Goal: Information Seeking & Learning: Learn about a topic

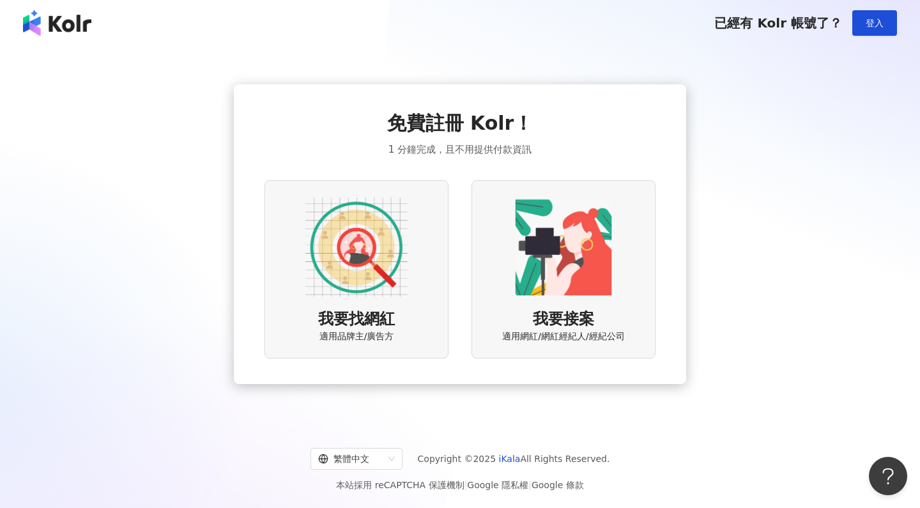
click at [419, 293] on div "我要找網紅 適用品牌主/廣告方" at bounding box center [357, 269] width 184 height 178
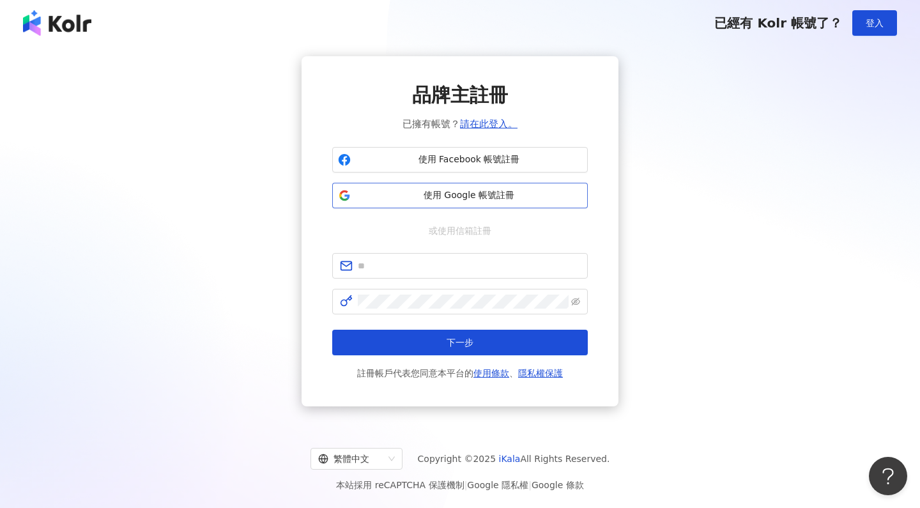
click at [444, 196] on span "使用 Google 帳號註冊" at bounding box center [469, 195] width 226 height 13
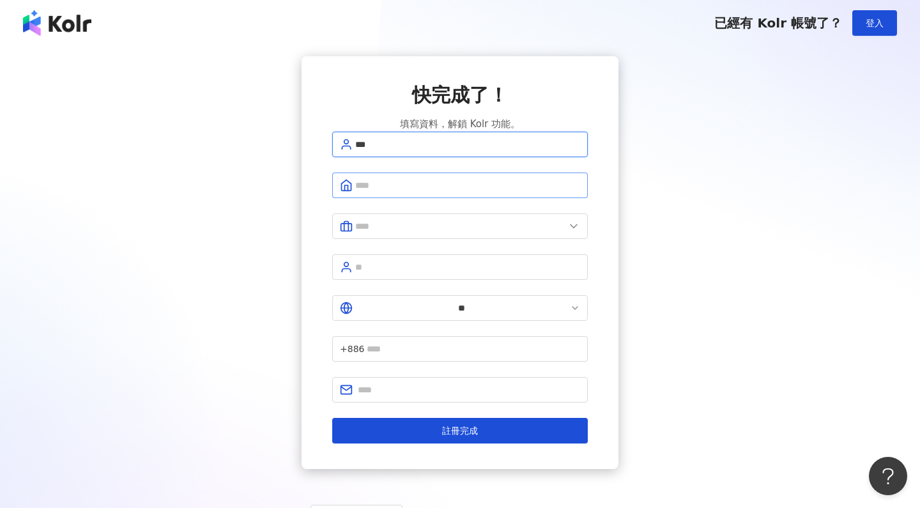
type input "***"
click at [410, 192] on input "********" at bounding box center [467, 185] width 225 height 14
type input "**********"
click at [398, 232] on input "text" at bounding box center [460, 226] width 210 height 14
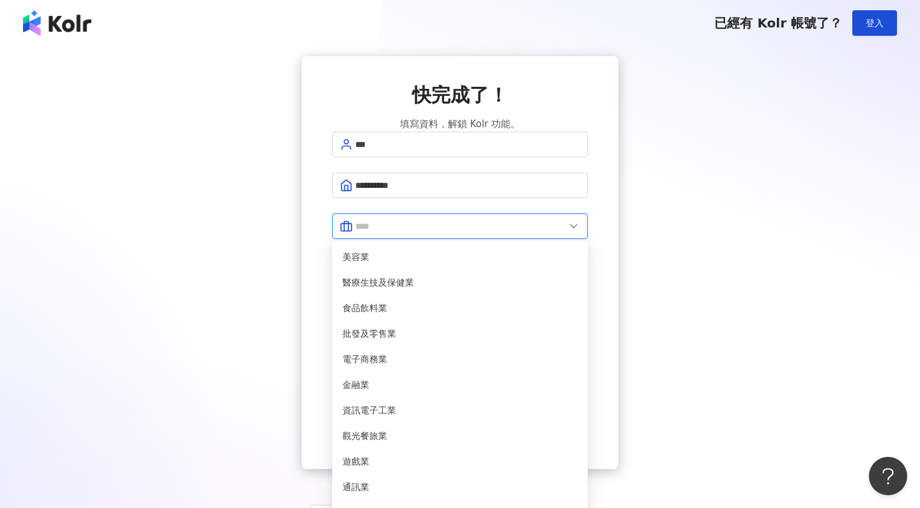
scroll to position [219, 0]
type input "*****"
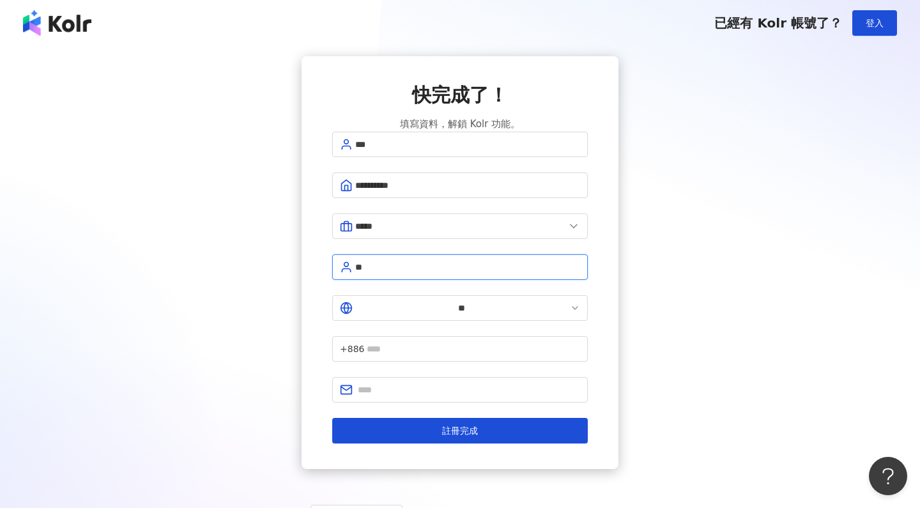
type input "*"
type input "****"
click at [514, 336] on span "+886" at bounding box center [460, 349] width 256 height 26
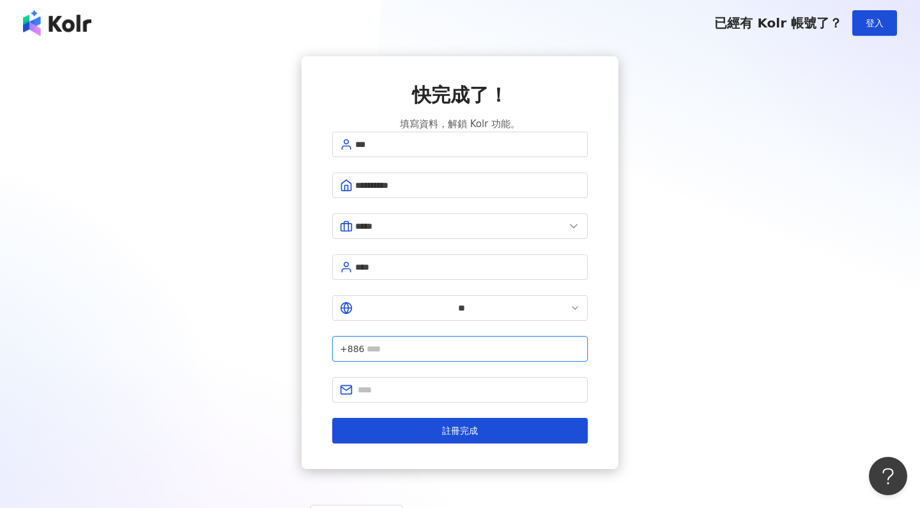
click at [514, 342] on input "text" at bounding box center [473, 349] width 213 height 14
type input "*"
type input "**********"
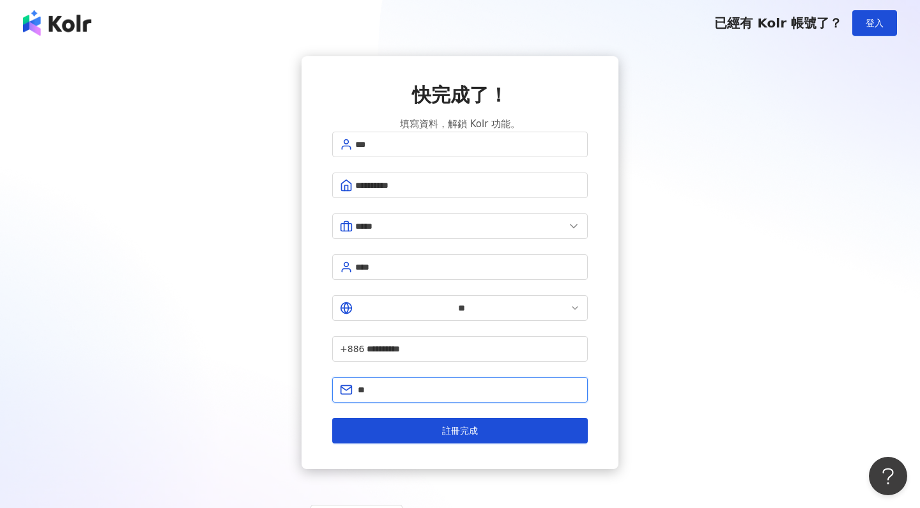
type input "*"
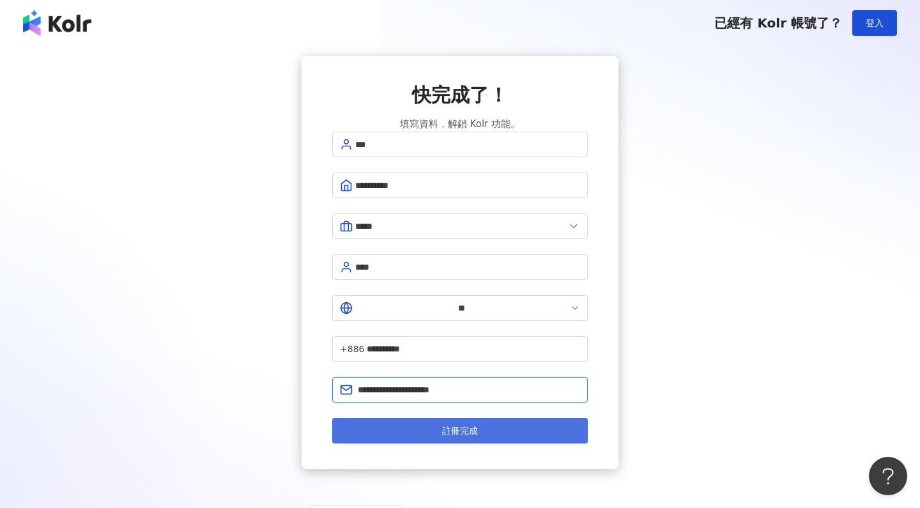
type input "**********"
click at [451, 426] on span "註冊完成" at bounding box center [460, 431] width 36 height 10
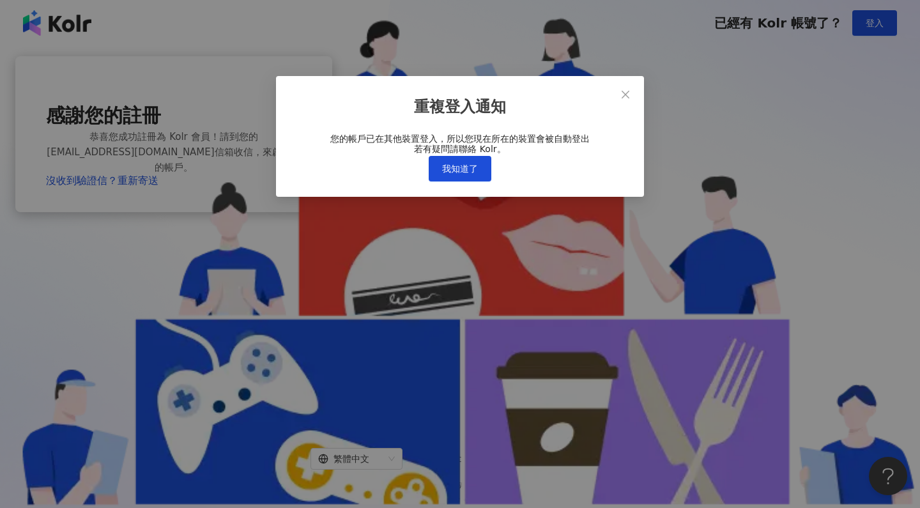
click at [463, 197] on div "重複登入通知 您的帳戶已在其他裝置登入，所以您現在所在的裝置會被自動登出 若有疑問請聯絡 Kolr。 我知道了" at bounding box center [460, 136] width 368 height 121
click at [463, 182] on button "我知道了" at bounding box center [460, 169] width 63 height 26
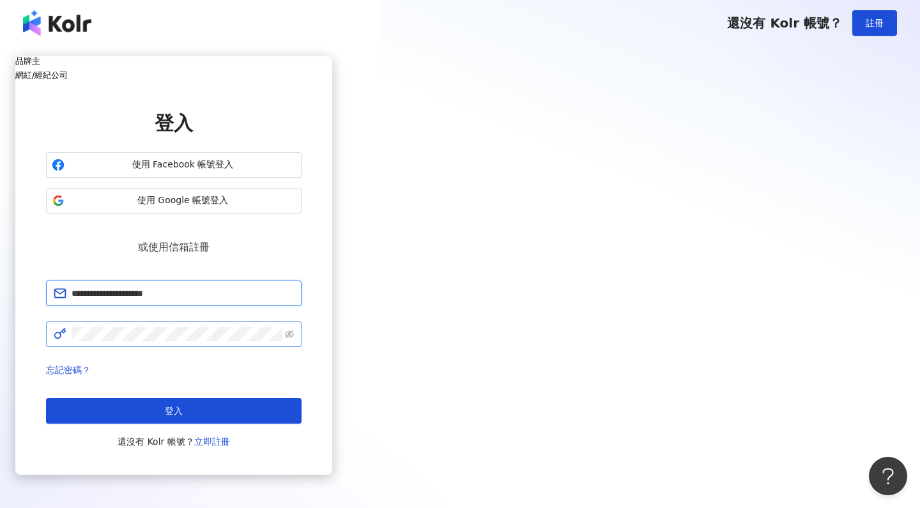
type input "**********"
click at [302, 201] on button "使用 Google 帳號登入" at bounding box center [174, 201] width 256 height 26
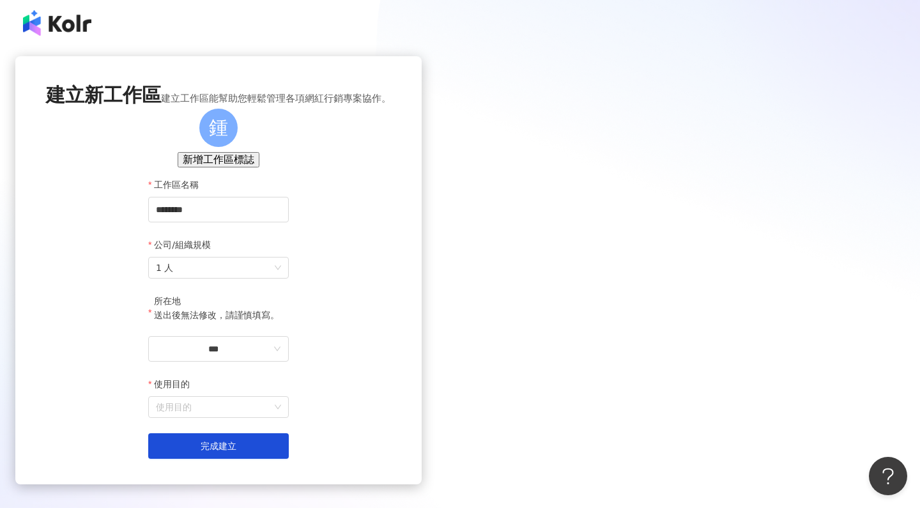
scroll to position [49, 0]
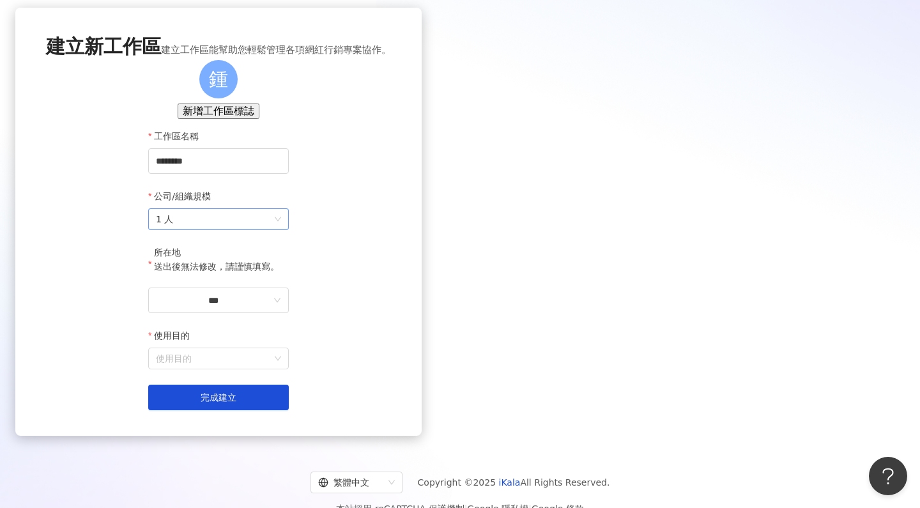
click at [281, 229] on span "1 人" at bounding box center [218, 219] width 125 height 20
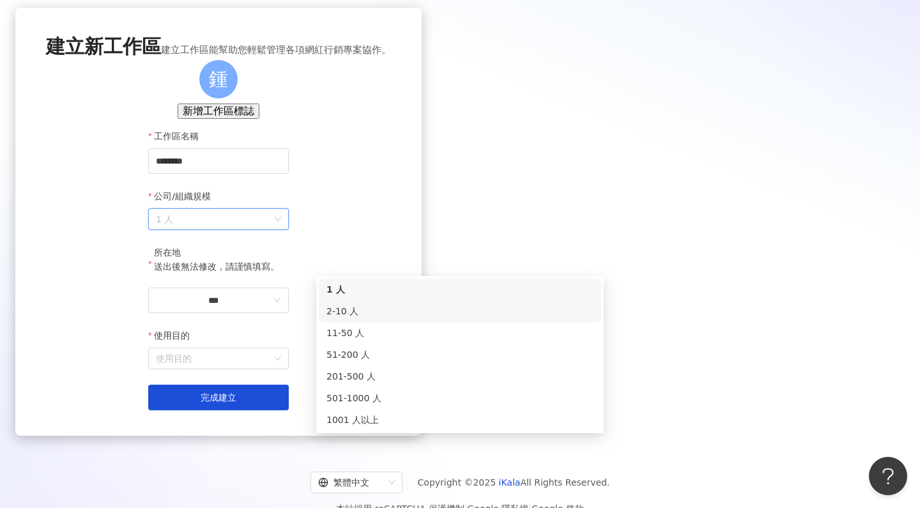
click at [395, 307] on div "2-10 人" at bounding box center [460, 311] width 267 height 14
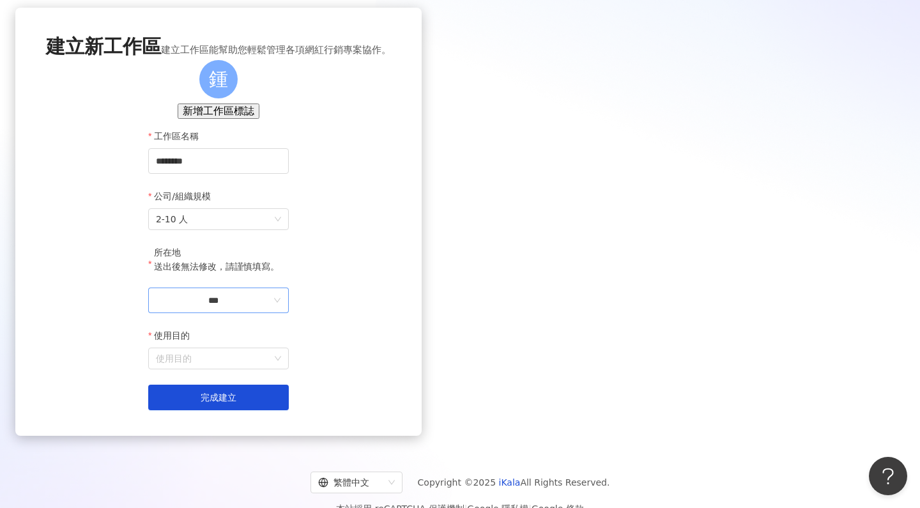
click at [271, 307] on input "***" at bounding box center [213, 300] width 115 height 14
click at [286, 276] on div "台灣" at bounding box center [277, 283] width 18 height 14
click at [281, 369] on input "使用目的" at bounding box center [218, 358] width 125 height 20
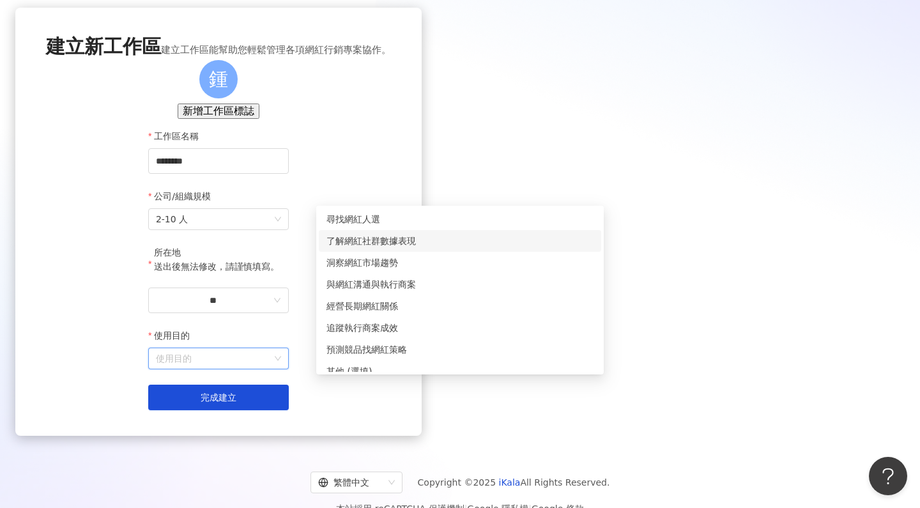
click at [406, 245] on div "了解網紅社群數據表現" at bounding box center [460, 241] width 267 height 14
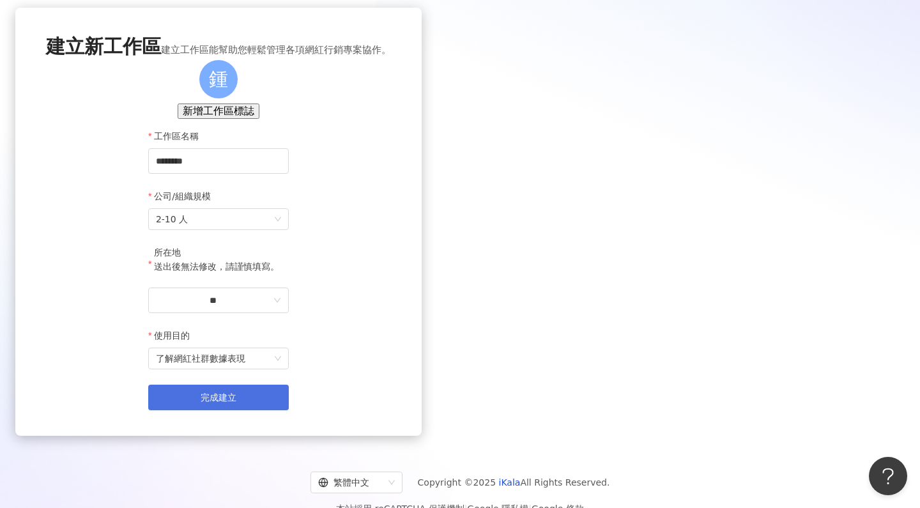
click at [289, 410] on button "完成建立" at bounding box center [218, 398] width 141 height 26
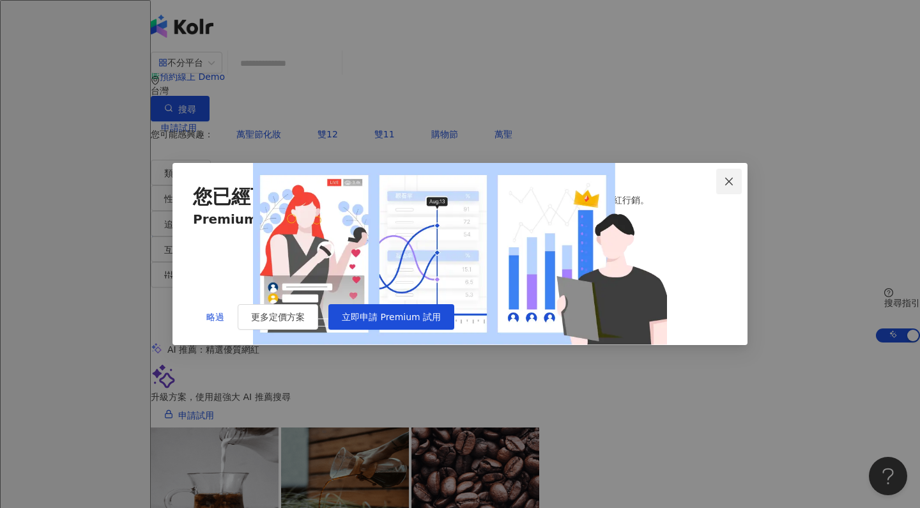
click at [731, 176] on icon "close" at bounding box center [729, 181] width 10 height 10
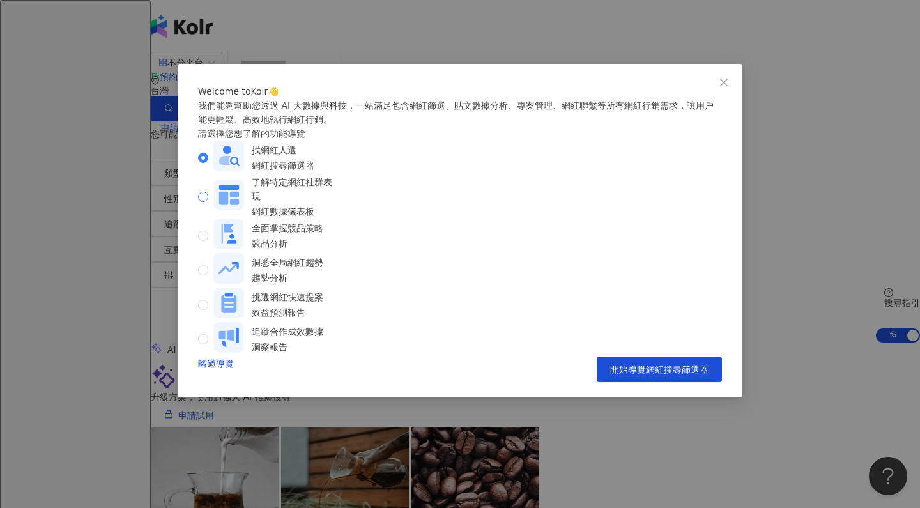
click at [208, 202] on span at bounding box center [203, 197] width 10 height 10
click at [650, 373] on button "開始導覽網紅數據儀表板" at bounding box center [659, 370] width 125 height 26
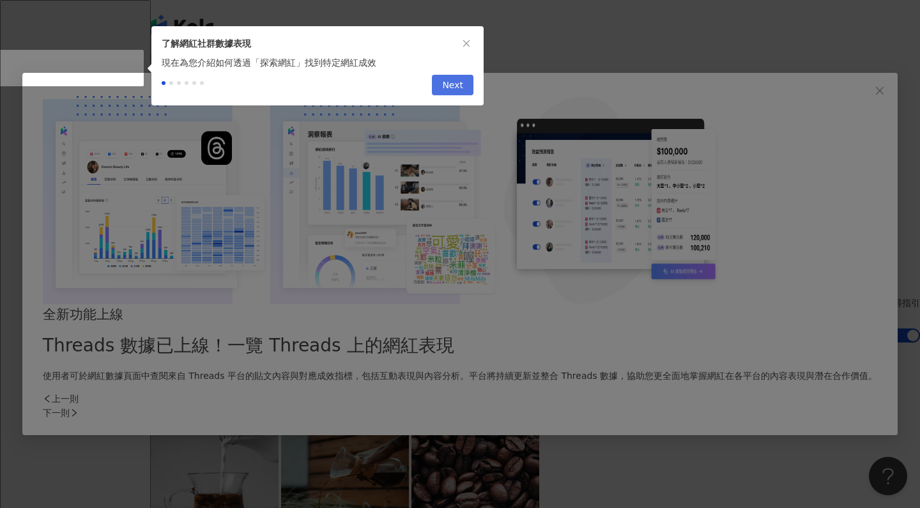
click at [452, 87] on span "Next" at bounding box center [452, 85] width 21 height 20
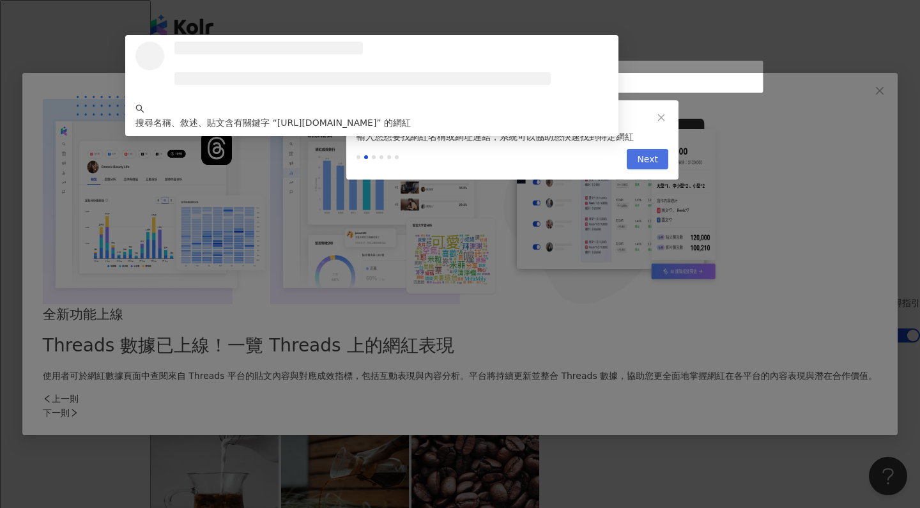
click at [647, 159] on span "Next" at bounding box center [647, 160] width 21 height 20
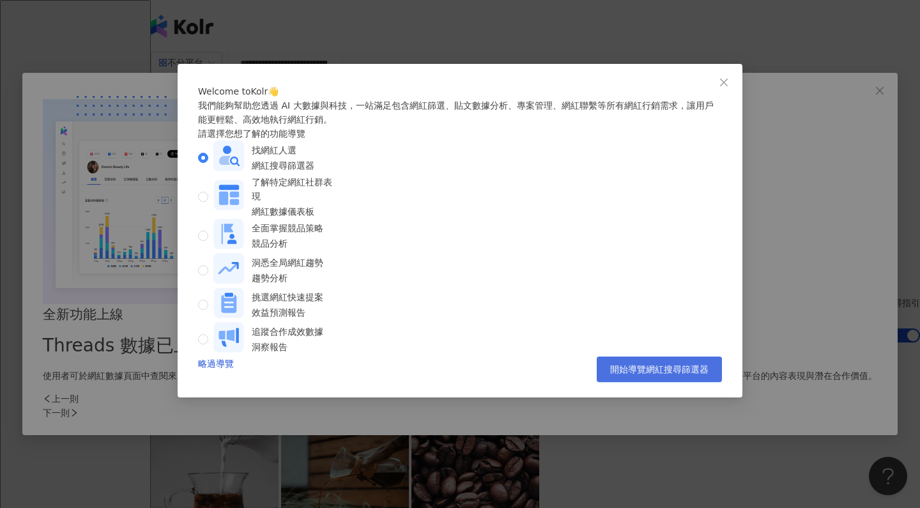
click at [610, 375] on span "開始導覽網紅搜尋篩選器" at bounding box center [659, 369] width 98 height 10
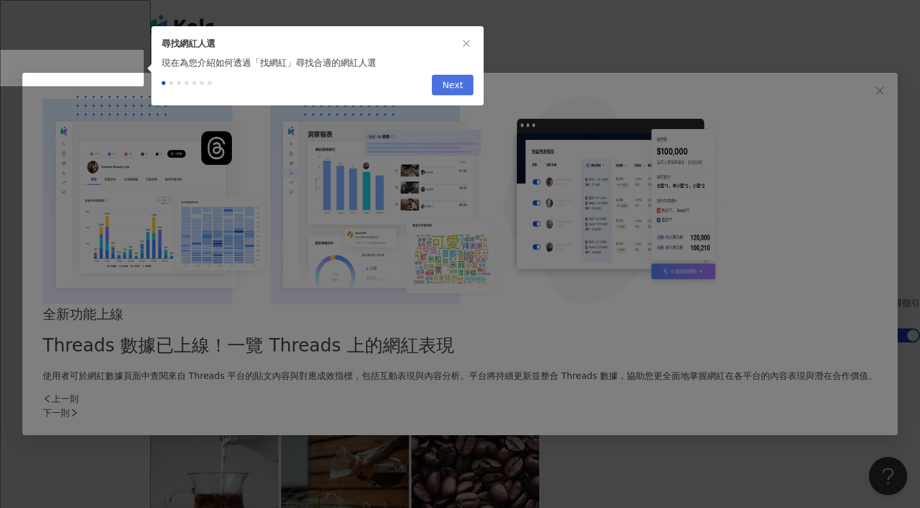
click at [458, 91] on span "Next" at bounding box center [452, 85] width 21 height 20
type input "*********"
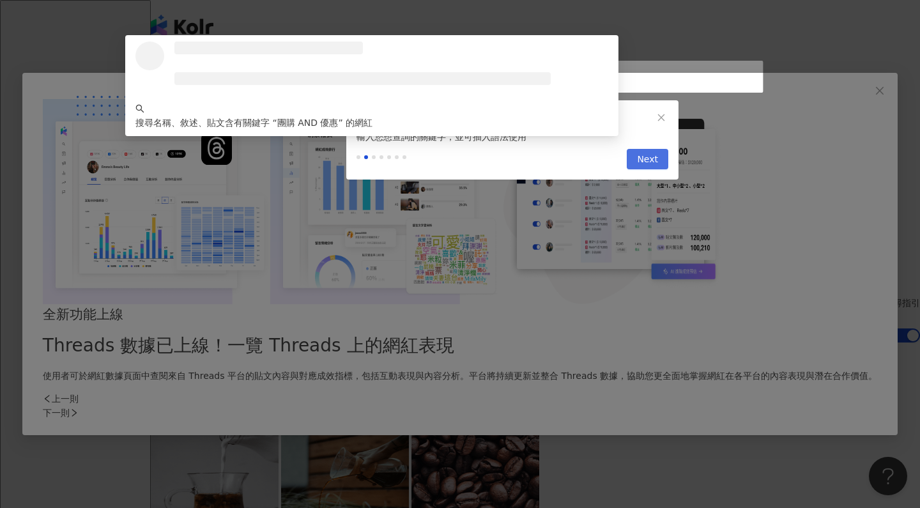
click at [641, 167] on span "Next" at bounding box center [647, 160] width 21 height 20
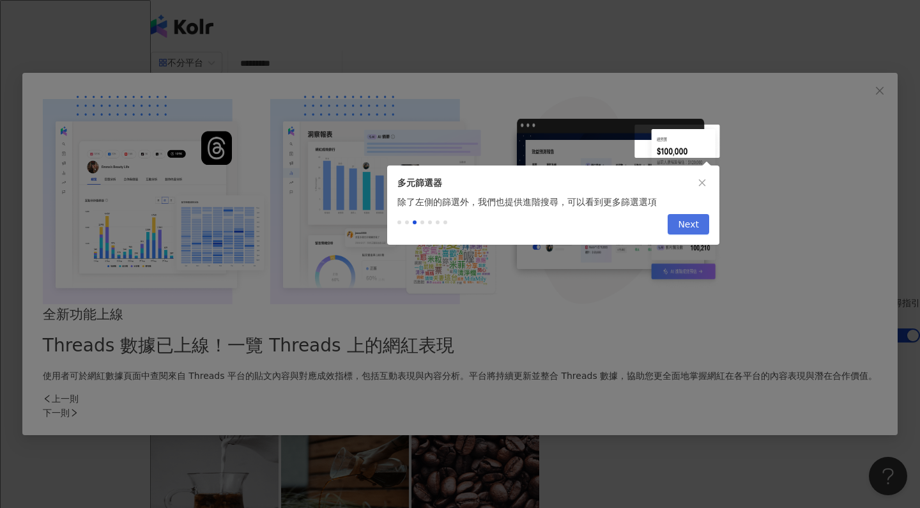
click at [681, 228] on span "Next" at bounding box center [688, 225] width 21 height 20
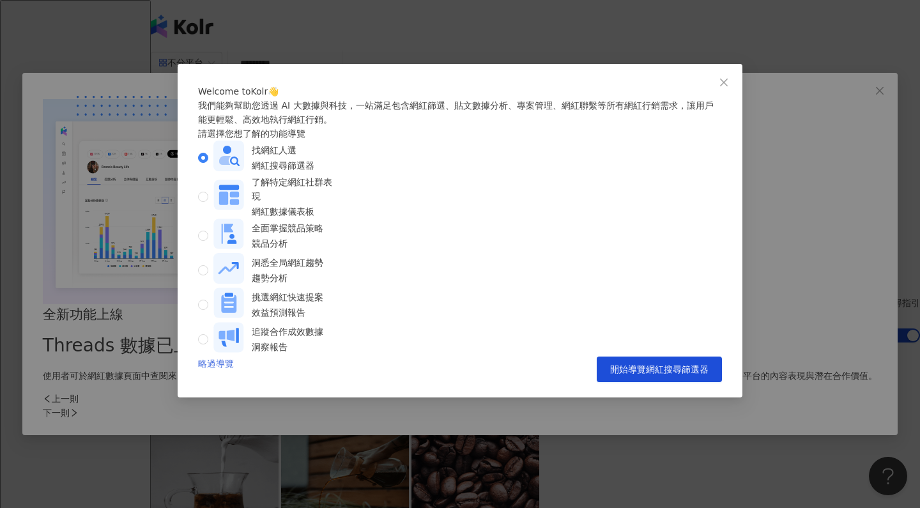
click at [223, 371] on link "略過導覽" at bounding box center [216, 370] width 36 height 26
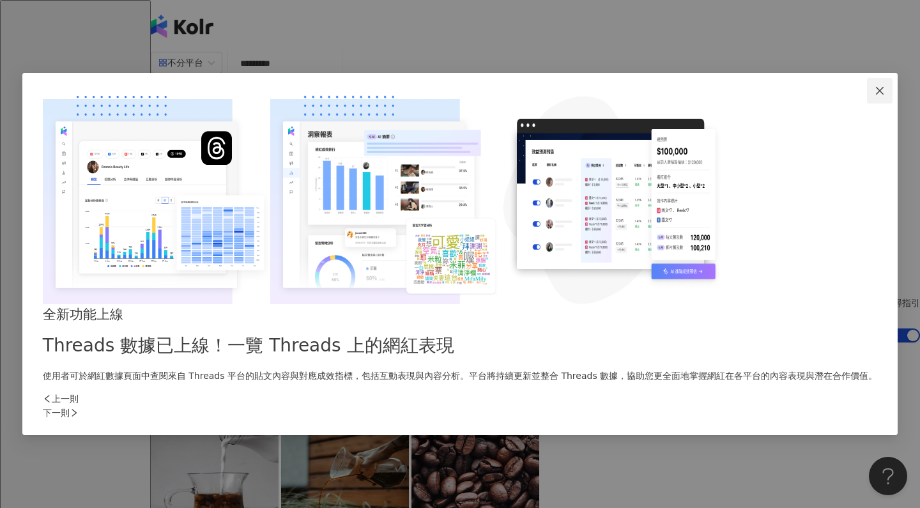
click at [867, 104] on button "Close" at bounding box center [880, 91] width 26 height 26
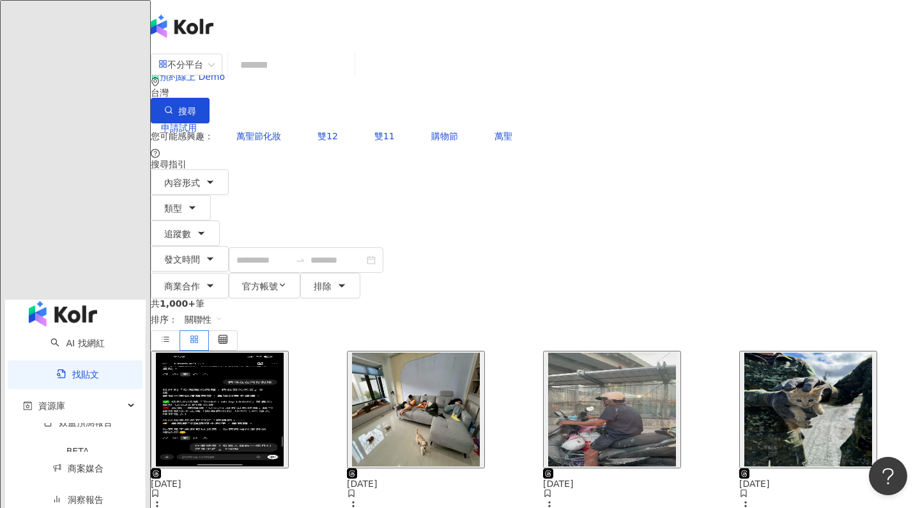
click at [277, 298] on div "共 1,000+ 筆 排序： 關聯性" at bounding box center [536, 324] width 770 height 52
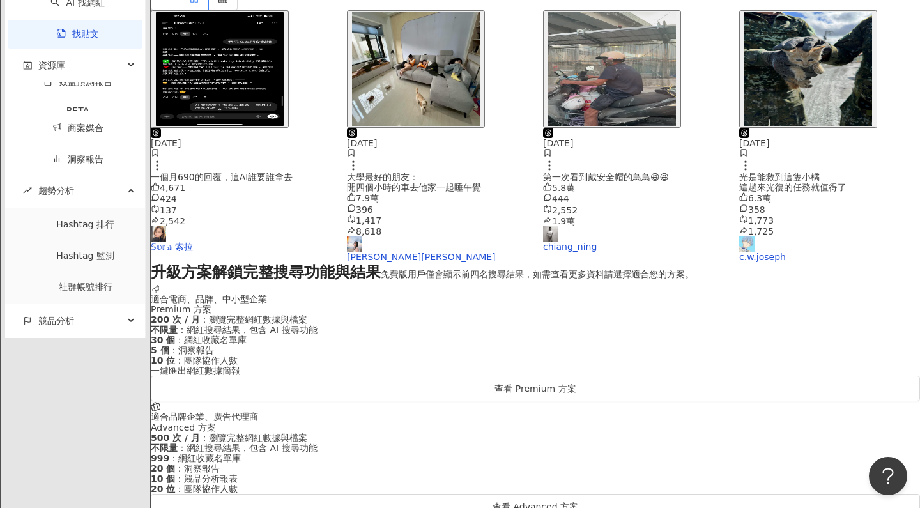
scroll to position [352, 0]
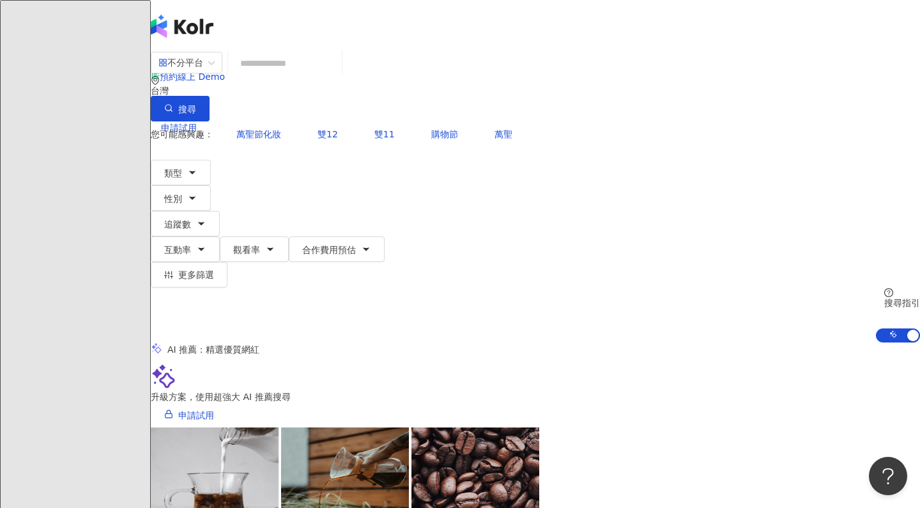
click at [337, 75] on input "search" at bounding box center [285, 63] width 104 height 24
paste input "**********"
type input "**********"
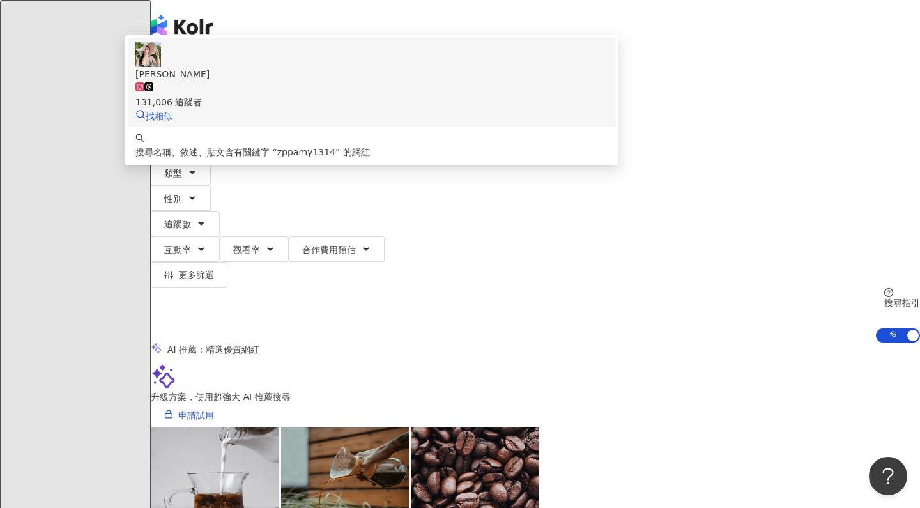
click at [557, 109] on div "131,006 追蹤者" at bounding box center [371, 95] width 473 height 28
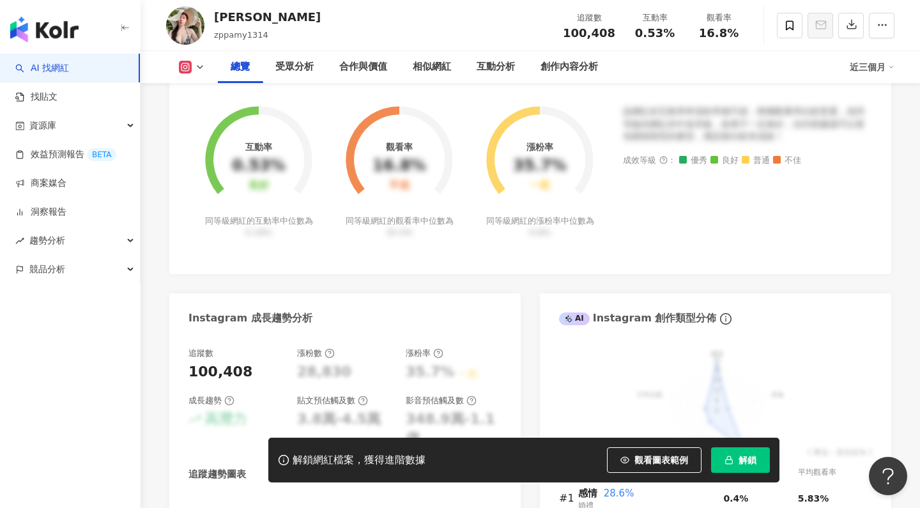
scroll to position [504, 0]
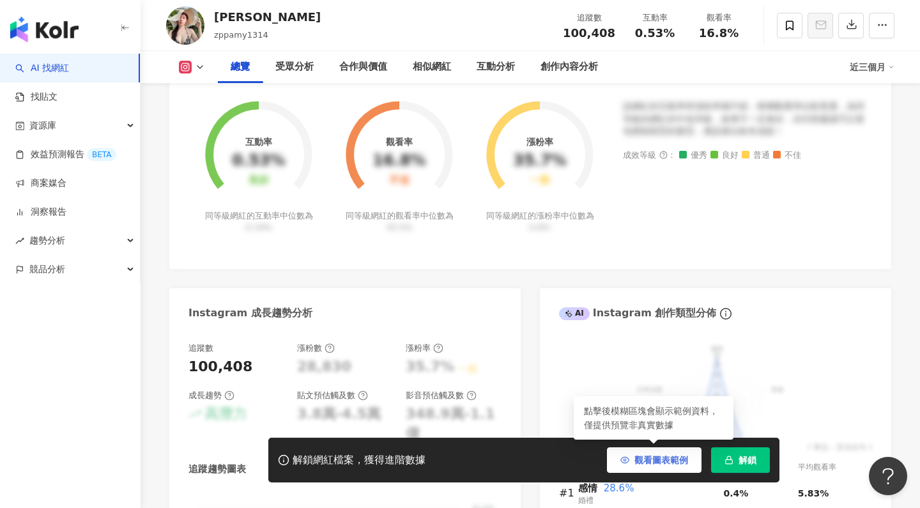
click at [677, 458] on span "觀看圖表範例" at bounding box center [662, 460] width 54 height 10
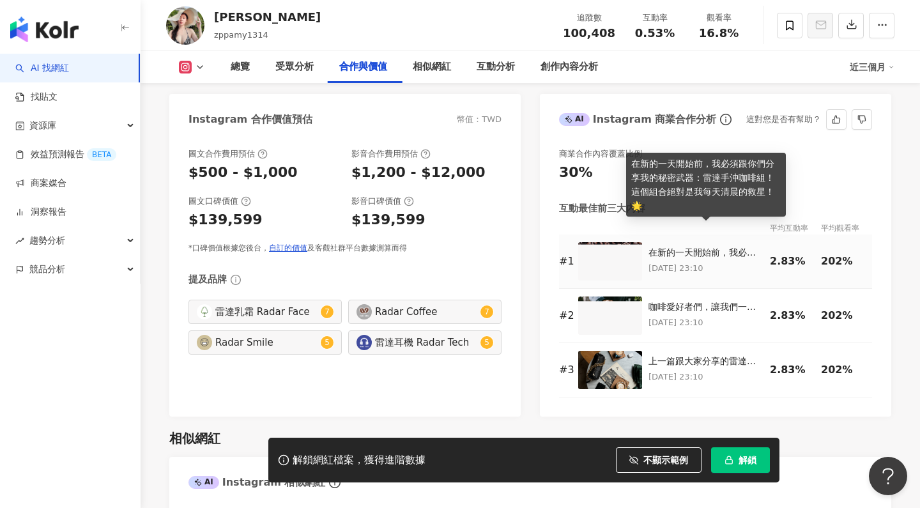
scroll to position [1767, 0]
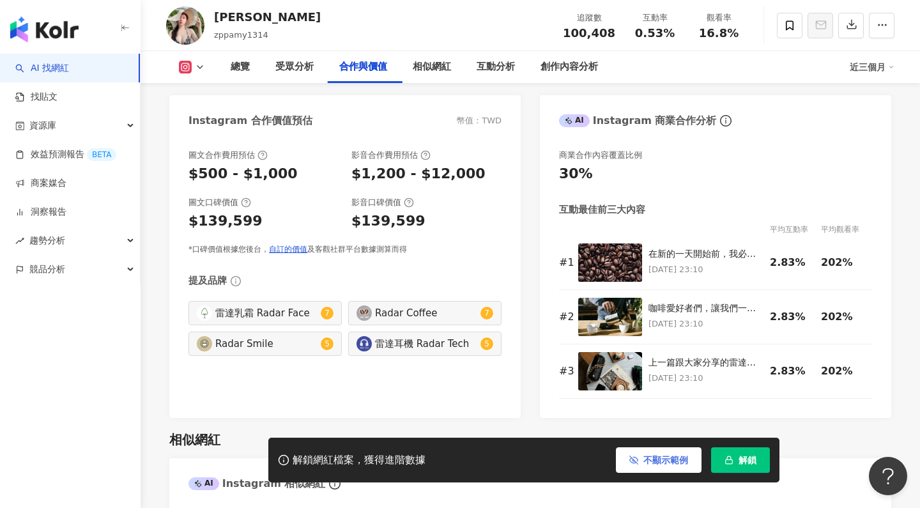
click at [669, 456] on span "不顯示範例" at bounding box center [666, 460] width 45 height 10
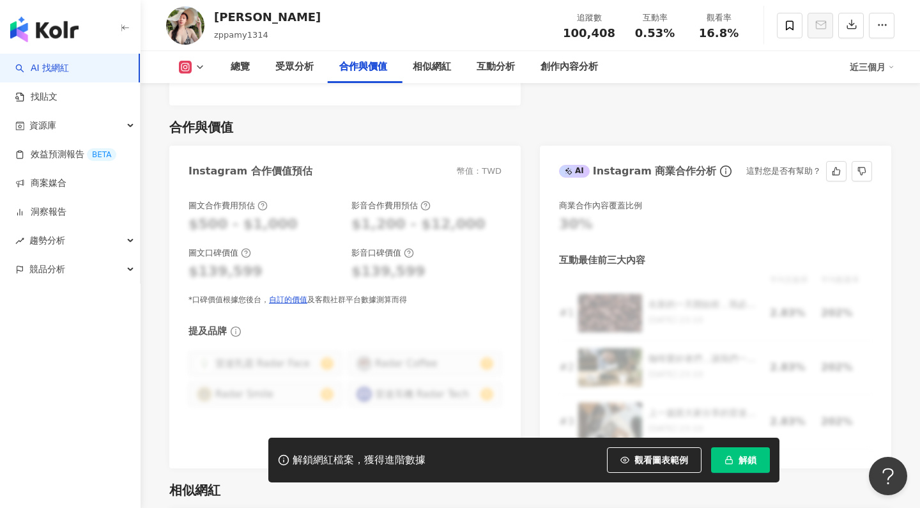
scroll to position [1719, 0]
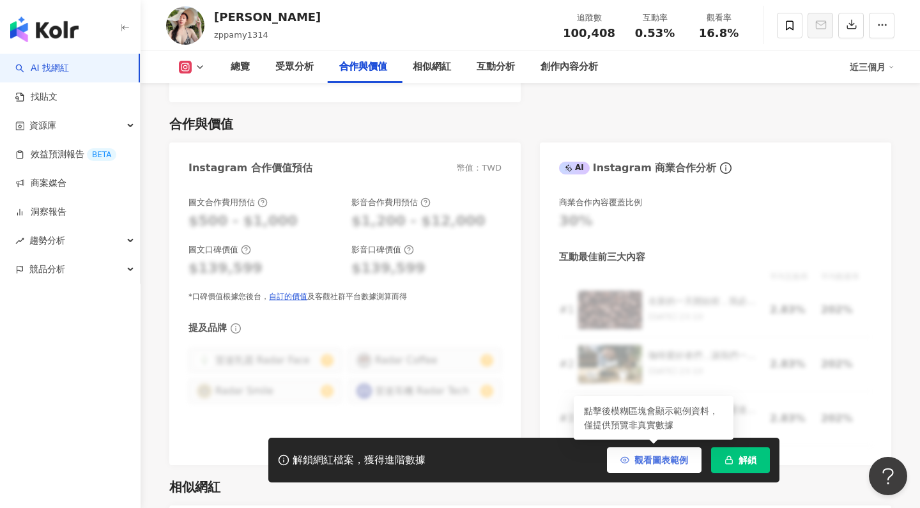
click at [661, 456] on span "觀看圖表範例" at bounding box center [662, 460] width 54 height 10
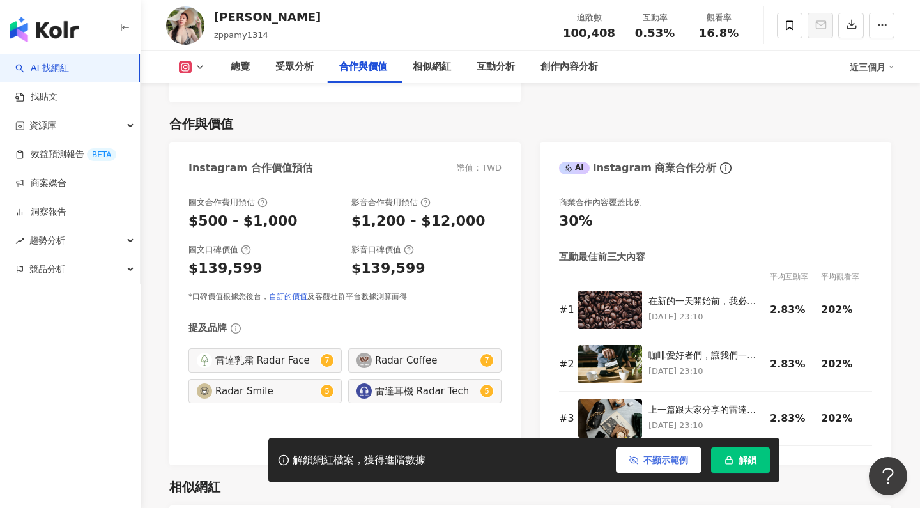
click at [661, 456] on span "不顯示範例" at bounding box center [666, 460] width 45 height 10
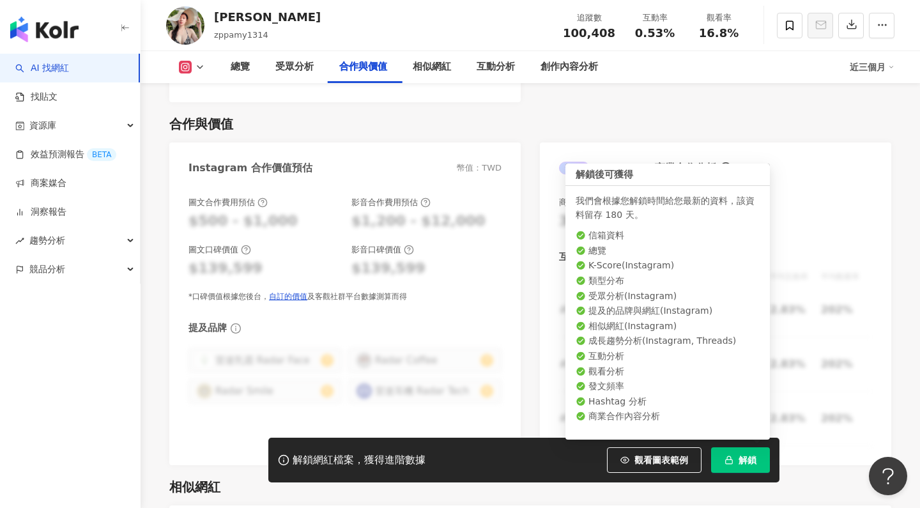
click at [736, 456] on button "解鎖" at bounding box center [740, 460] width 59 height 26
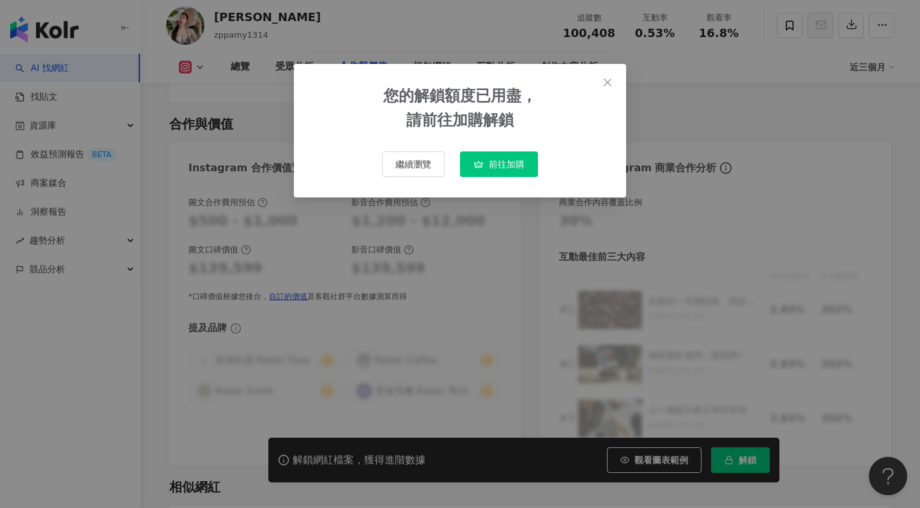
click at [498, 165] on span "前往加購" at bounding box center [507, 164] width 36 height 10
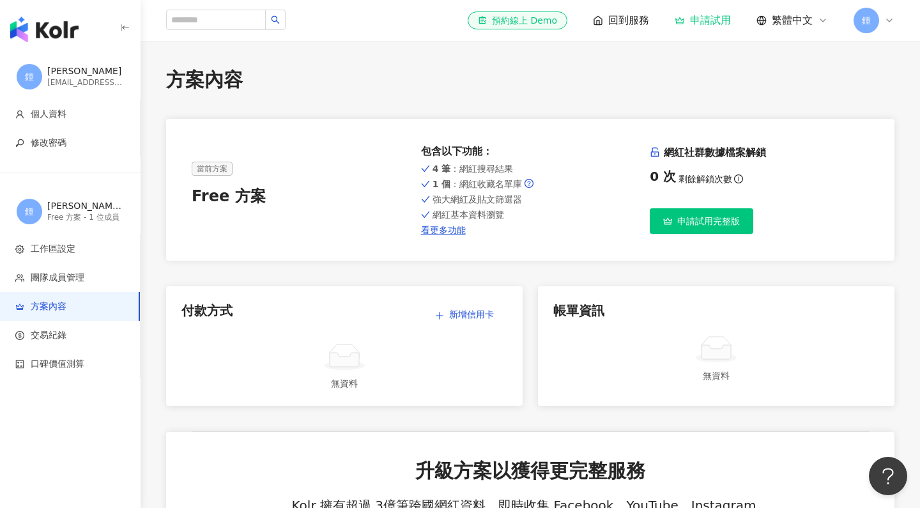
click at [696, 225] on span "申請試用完整版" at bounding box center [708, 221] width 63 height 10
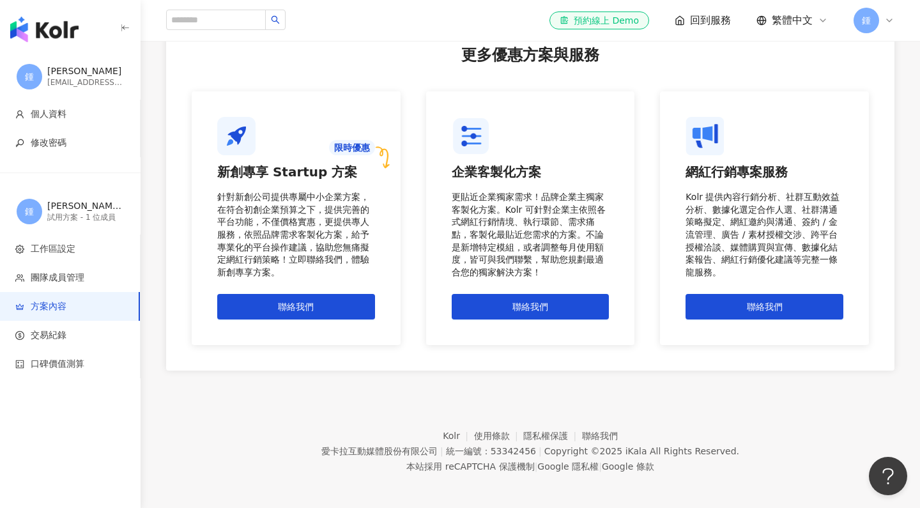
scroll to position [1079, 0]
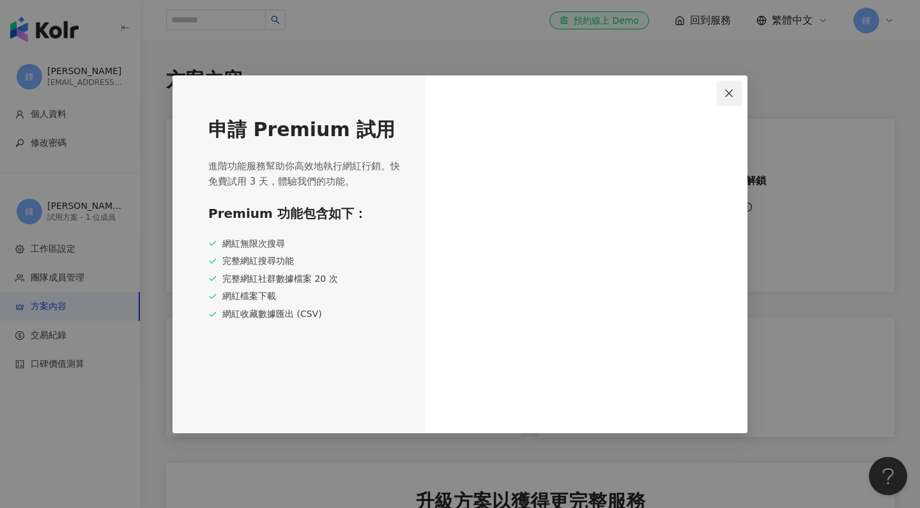
click at [732, 98] on icon "close" at bounding box center [729, 93] width 10 height 10
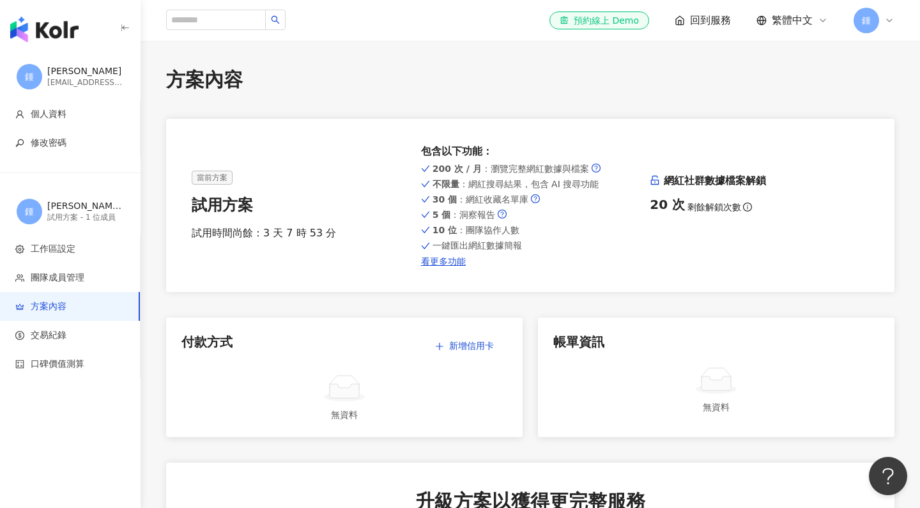
click at [67, 37] on img "button" at bounding box center [44, 30] width 68 height 26
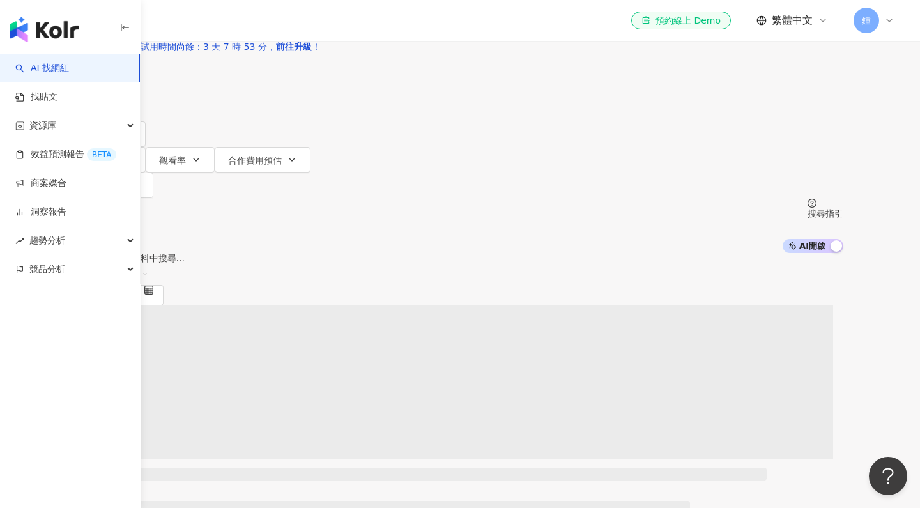
click at [263, 24] on input "search" at bounding box center [211, 12] width 104 height 24
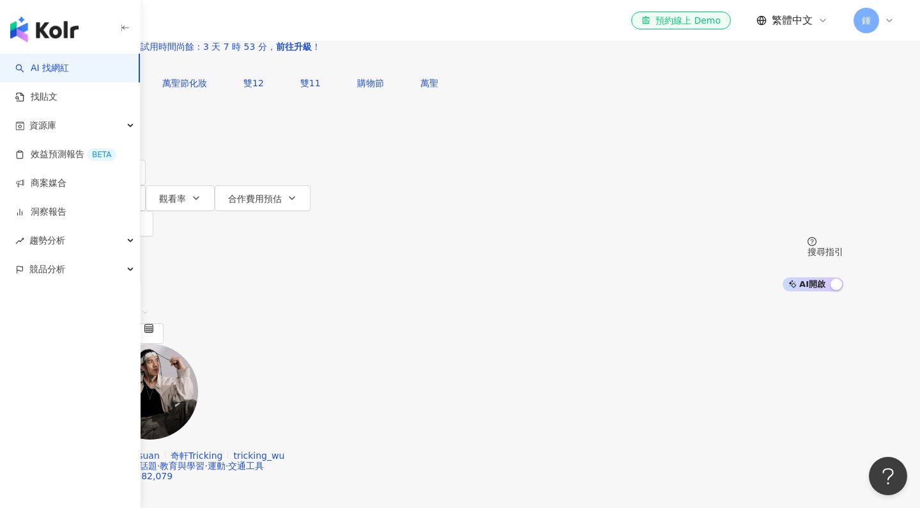
type input "**********"
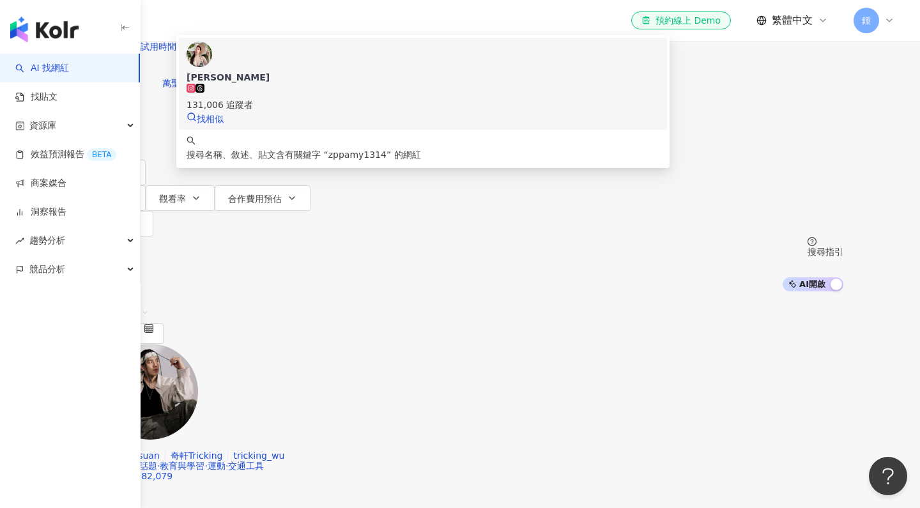
click at [437, 84] on span "[PERSON_NAME]" at bounding box center [423, 77] width 473 height 13
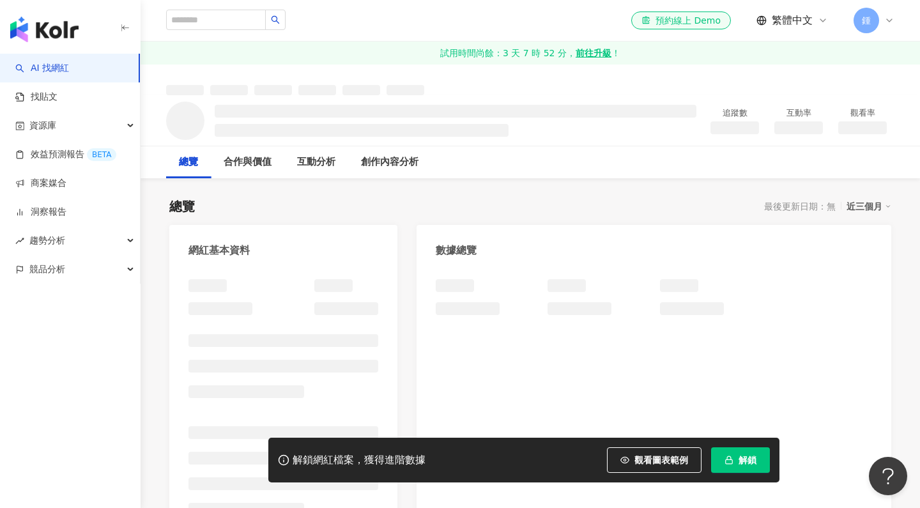
scroll to position [4, 0]
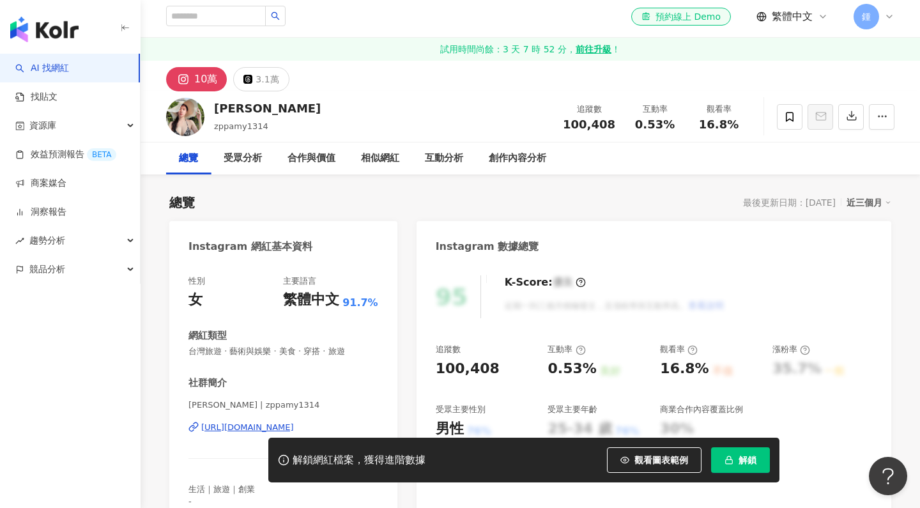
click at [730, 457] on icon "button" at bounding box center [729, 457] width 4 height 3
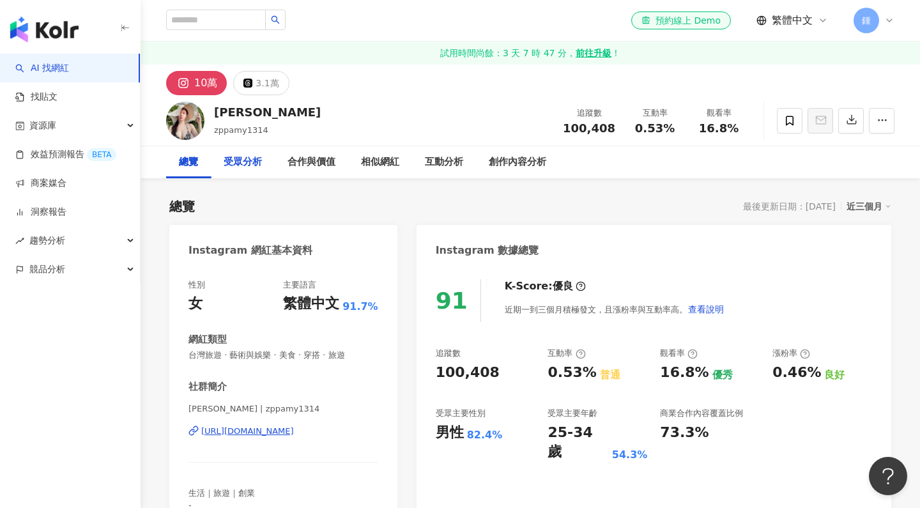
click at [240, 165] on div "受眾分析" at bounding box center [243, 162] width 38 height 15
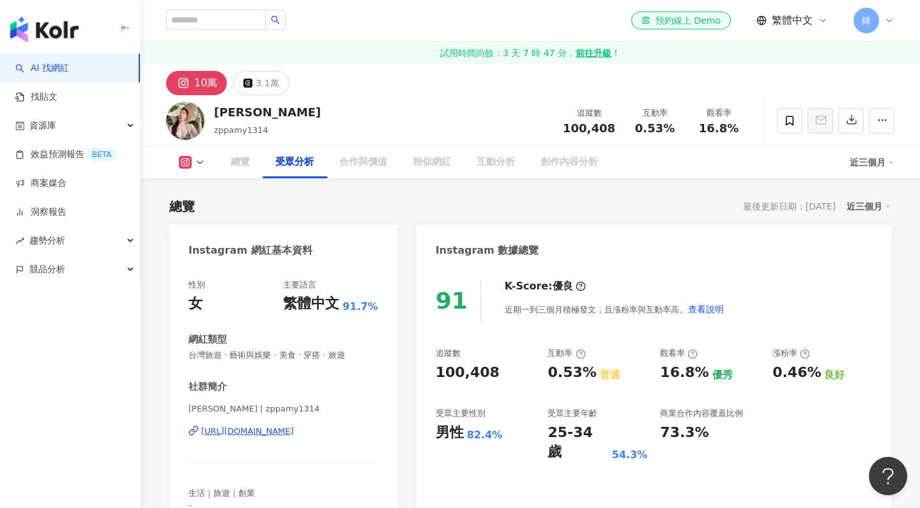
scroll to position [1112, 0]
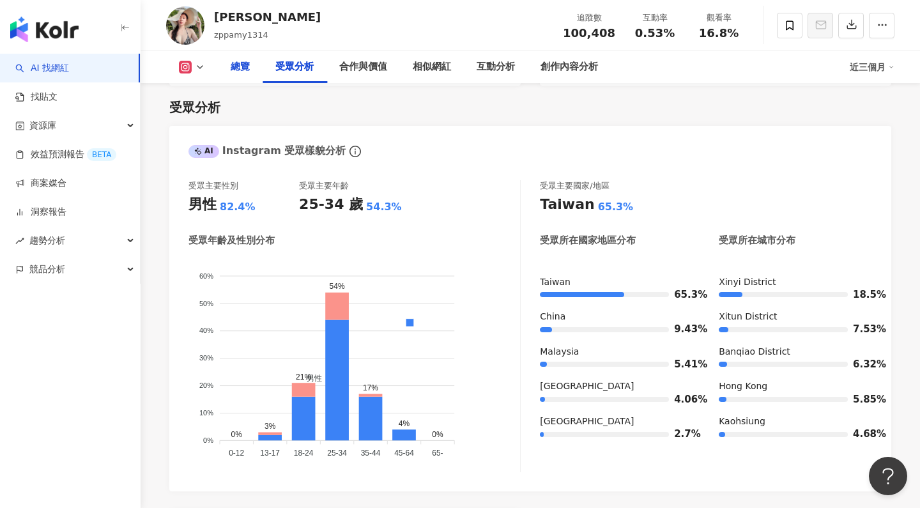
click at [244, 69] on div "總覽" at bounding box center [240, 66] width 19 height 15
click at [352, 70] on div "合作與價值" at bounding box center [363, 66] width 48 height 15
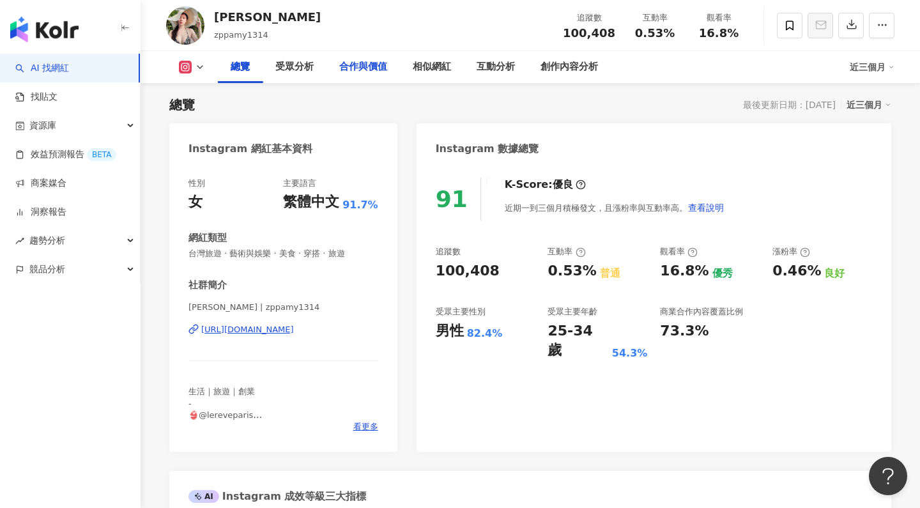
click at [369, 72] on div "合作與價值" at bounding box center [363, 66] width 48 height 15
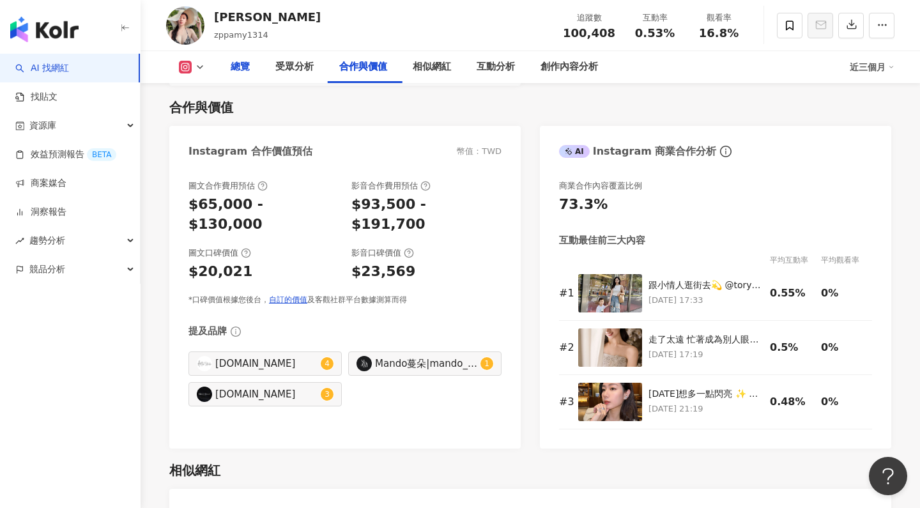
click at [245, 77] on div "總覽" at bounding box center [240, 67] width 45 height 32
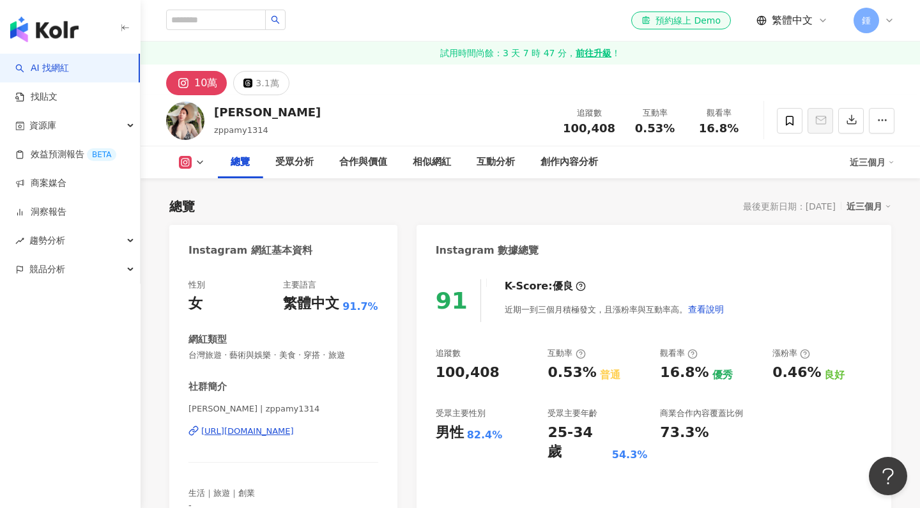
scroll to position [102, 0]
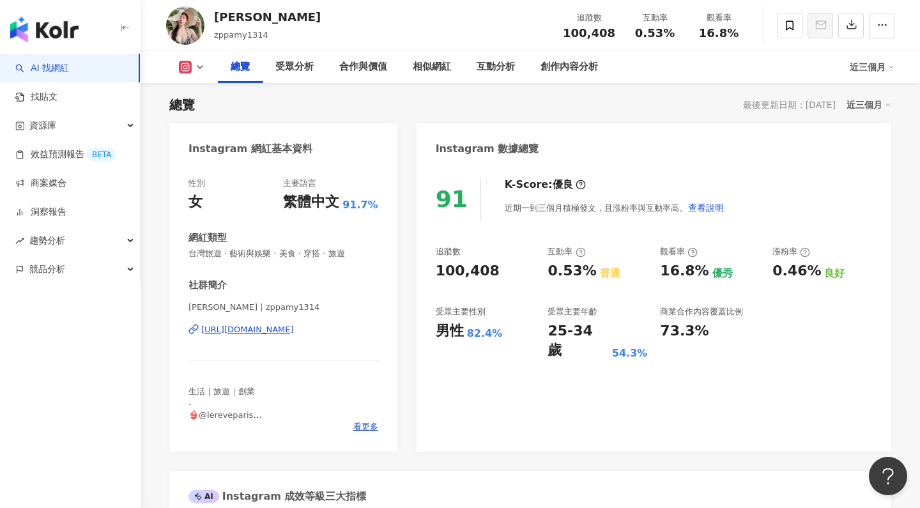
drag, startPoint x: 259, startPoint y: 35, endPoint x: 221, endPoint y: 33, distance: 38.4
click at [221, 33] on span "zppamy1314" at bounding box center [241, 35] width 54 height 10
drag, startPoint x: 214, startPoint y: 34, endPoint x: 262, endPoint y: 34, distance: 47.9
click at [262, 34] on span "zppamy1314" at bounding box center [241, 35] width 54 height 10
copy span "zppamy1314"
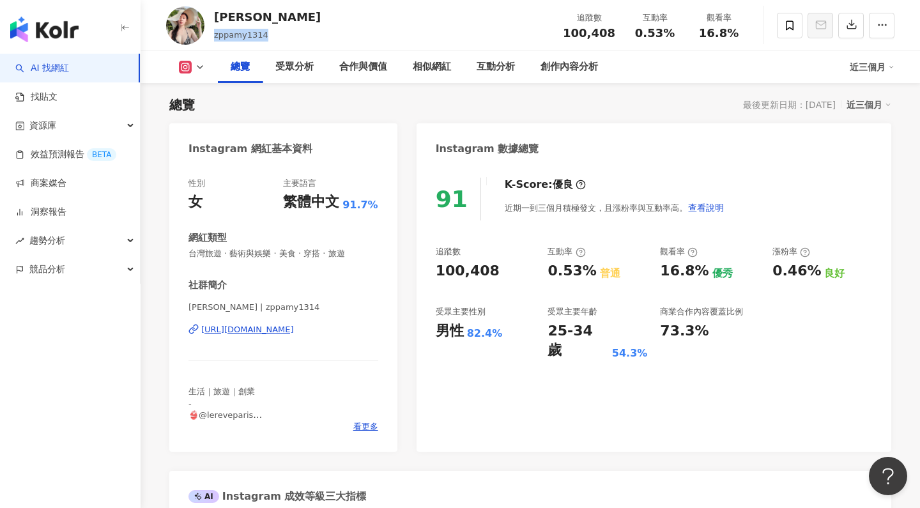
scroll to position [102, 0]
click at [357, 429] on span "看更多" at bounding box center [365, 427] width 25 height 12
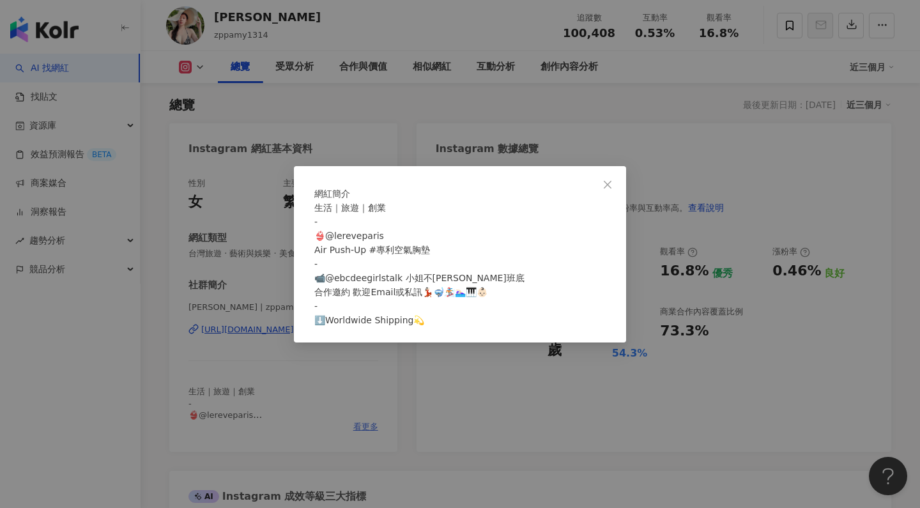
scroll to position [110, 0]
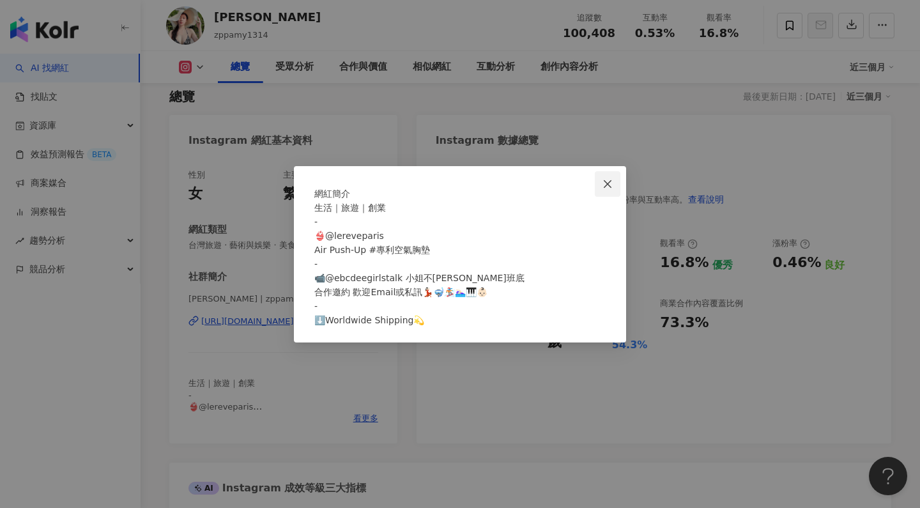
click at [610, 180] on icon "close" at bounding box center [608, 184] width 8 height 8
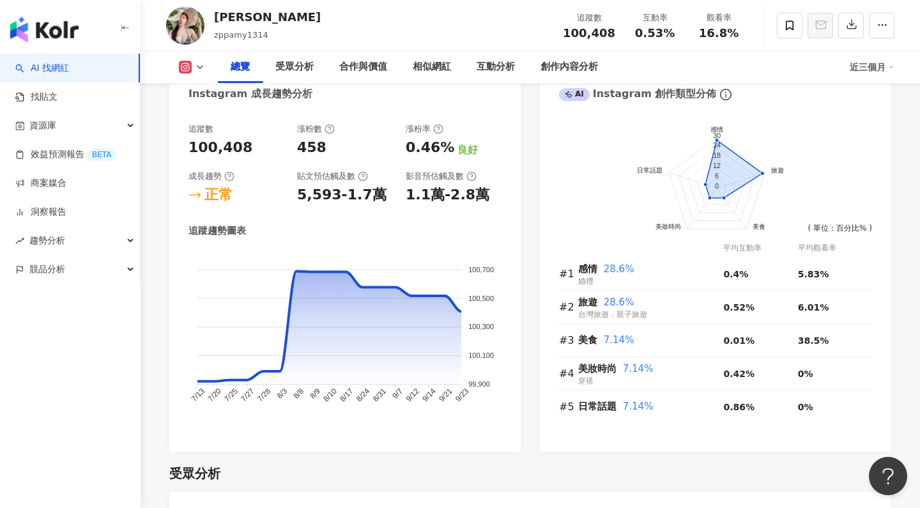
scroll to position [745, 0]
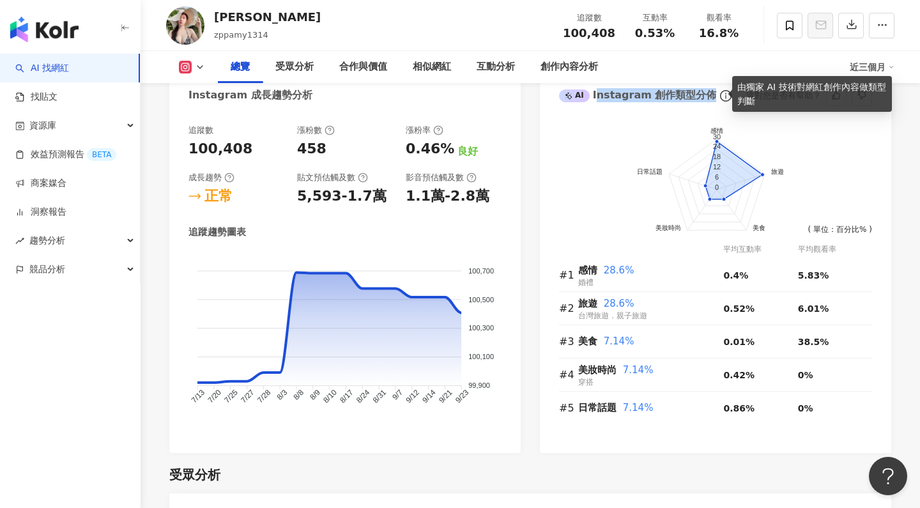
drag, startPoint x: 594, startPoint y: 94, endPoint x: 711, endPoint y: 94, distance: 117.0
click at [711, 94] on div "AI Instagram 創作類型分佈" at bounding box center [646, 95] width 174 height 19
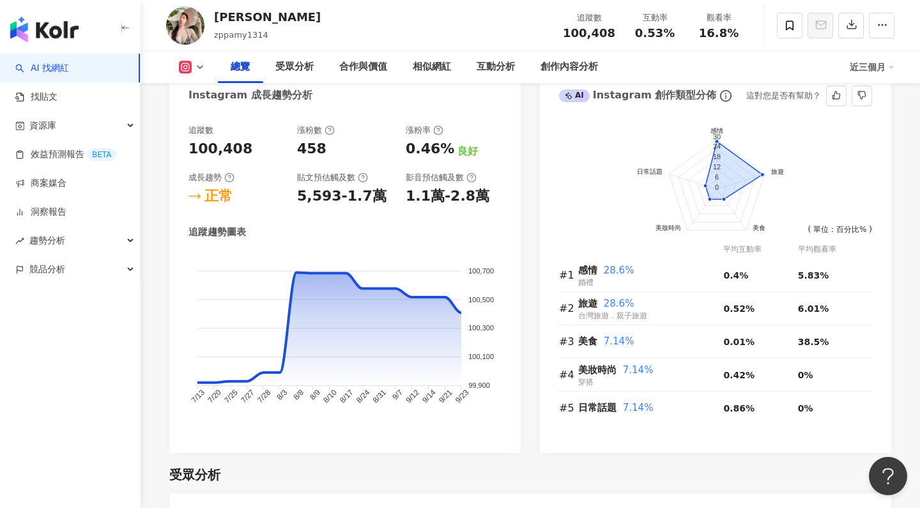
click at [642, 127] on div "感情 旅遊 美食 美妝時尚 日常話題 30 24 18 12 6 0 ( 單位：百分比% )" at bounding box center [715, 180] width 313 height 110
drag, startPoint x: 591, startPoint y: 97, endPoint x: 709, endPoint y: 93, distance: 118.3
click at [709, 93] on div "AI Instagram 創作類型分佈" at bounding box center [646, 95] width 174 height 19
copy div "Instagram 創作類型分佈"
click at [271, 0] on div "Amy zppamy1314 追蹤數 100,408 互動率 0.53% 觀看率 16.8%" at bounding box center [531, 25] width 780 height 50
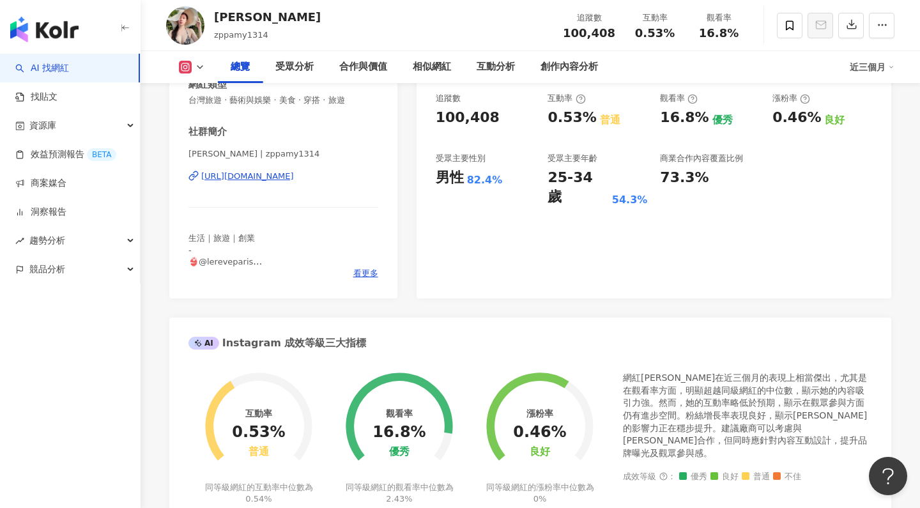
scroll to position [251, 0]
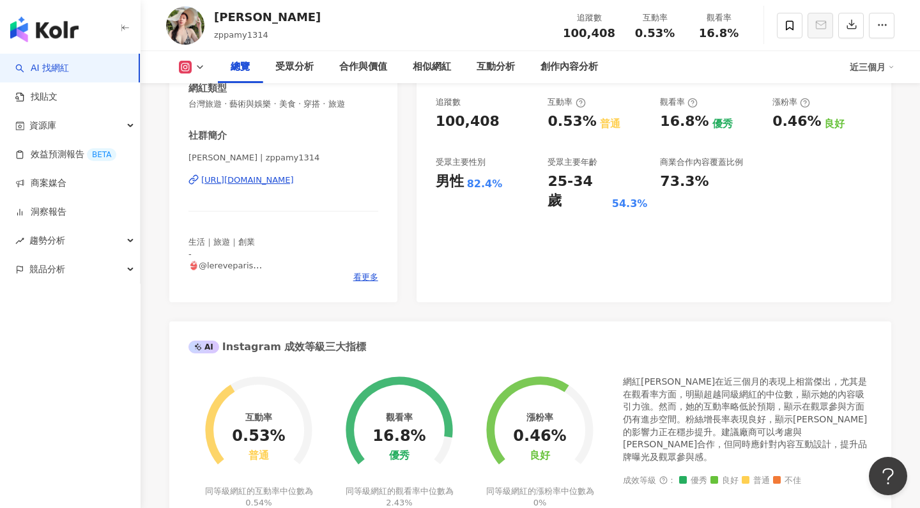
click at [375, 171] on div "Amy | zppamy1314 https://www.instagram.com/zppamy1314/" at bounding box center [284, 189] width 190 height 75
click at [401, 1] on div "Amy zppamy1314 追蹤數 100,408 互動率 0.53% 觀看率 16.8%" at bounding box center [531, 25] width 780 height 50
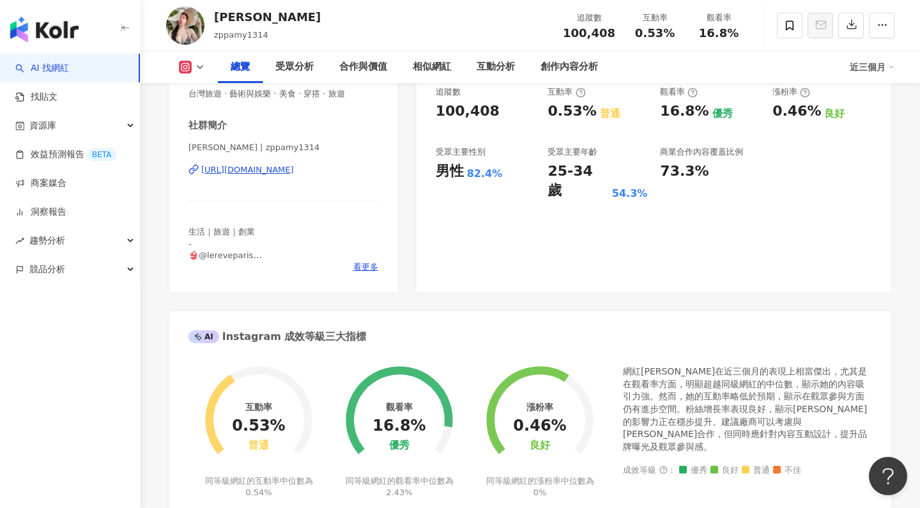
scroll to position [258, 0]
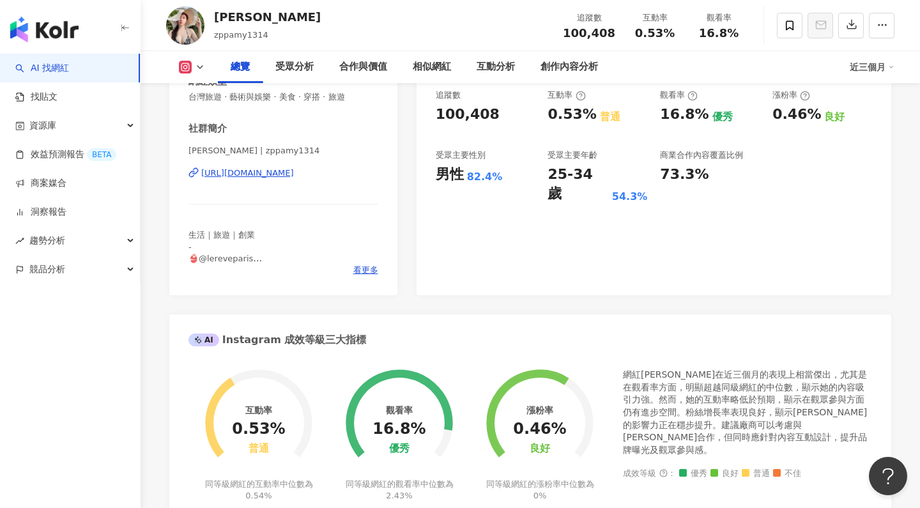
scroll to position [258, 0]
drag, startPoint x: 206, startPoint y: 481, endPoint x: 314, endPoint y: 496, distance: 109.0
click at [314, 496] on div "同等級網紅的互動率中位數為 0.54%" at bounding box center [259, 490] width 112 height 23
copy div "同等級網紅的互動率中位數為 0.54%"
drag, startPoint x: 344, startPoint y: 486, endPoint x: 433, endPoint y: 499, distance: 90.4
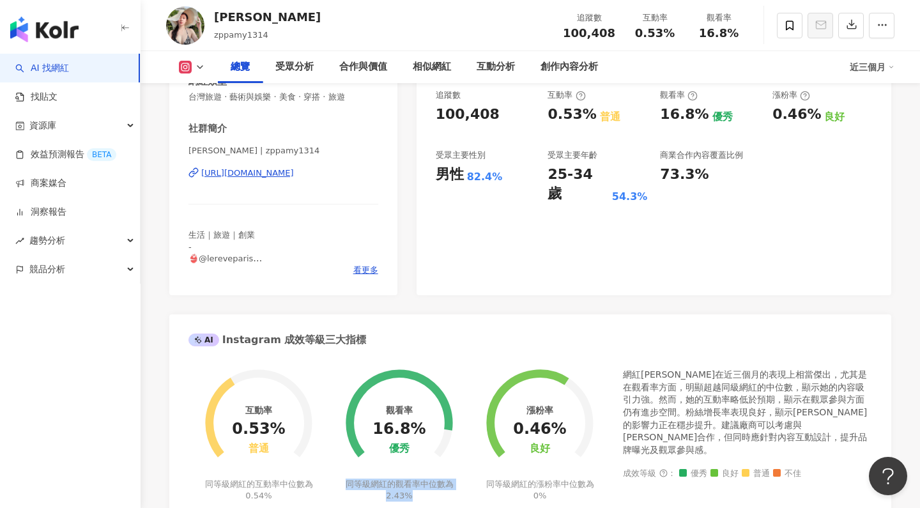
click at [433, 499] on div "同等級網紅的觀看率中位數為 2.43%" at bounding box center [400, 490] width 112 height 23
copy div "同等級網紅的觀看率中位數為 2.43%"
drag, startPoint x: 480, startPoint y: 478, endPoint x: 575, endPoint y: 500, distance: 97.7
click at [575, 500] on div "互動率 0.53% 普通 同等級網紅的互動率中位數為 0.54% 觀看率 16.8% 優秀 同等級網紅的觀看率中位數為 2.43% 漲粉率 0.46% 良好 …" at bounding box center [531, 443] width 684 height 149
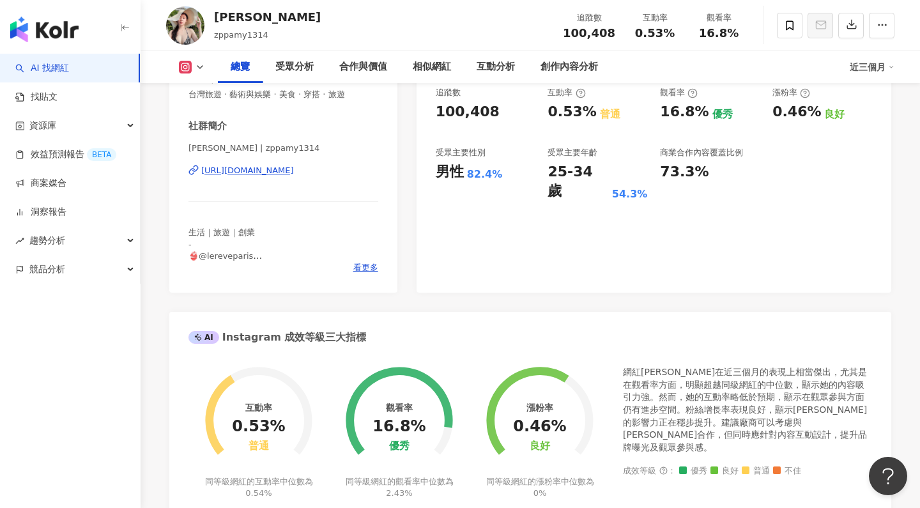
click at [575, 500] on div "互動率 0.53% 普通 同等級網紅的互動率中位數為 0.54% 觀看率 16.8% 優秀 同等級網紅的觀看率中位數為 2.43% 漲粉率 0.46% 良好 …" at bounding box center [531, 440] width 684 height 149
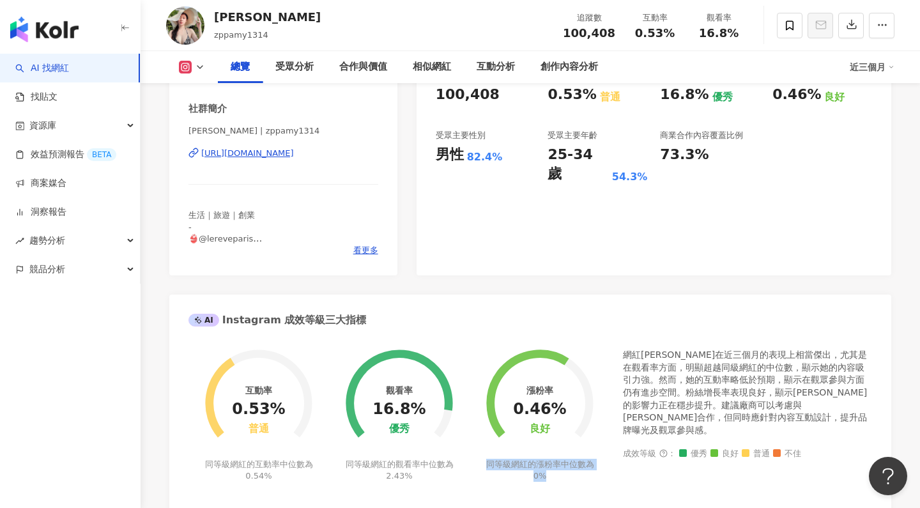
scroll to position [291, 0]
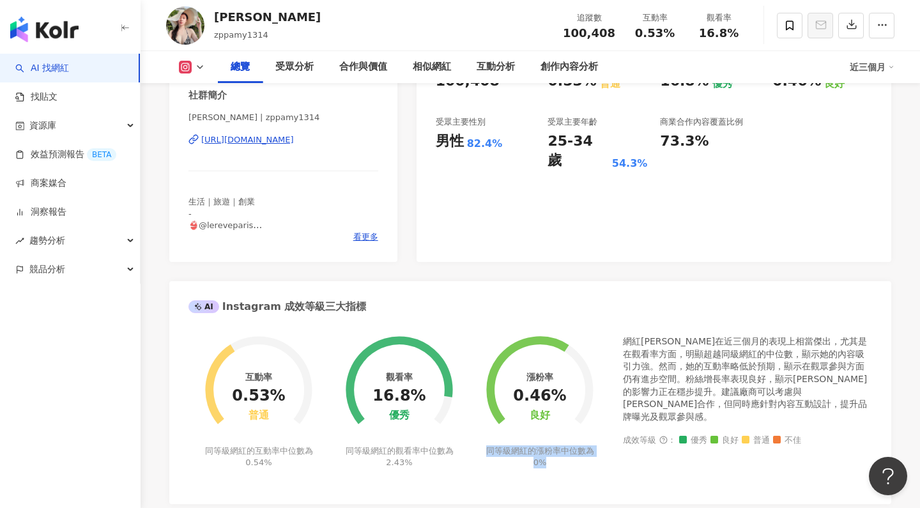
drag, startPoint x: 486, startPoint y: 481, endPoint x: 546, endPoint y: 474, distance: 60.6
click at [546, 474] on div "互動率 0.53% 普通 同等級網紅的互動率中位數為 0.54% 觀看率 16.8% 優秀 同等級網紅的觀看率中位數為 2.43% 漲粉率 0.46% 良好 …" at bounding box center [531, 410] width 684 height 149
copy div "同等級網紅的漲粉率中位數為 0%"
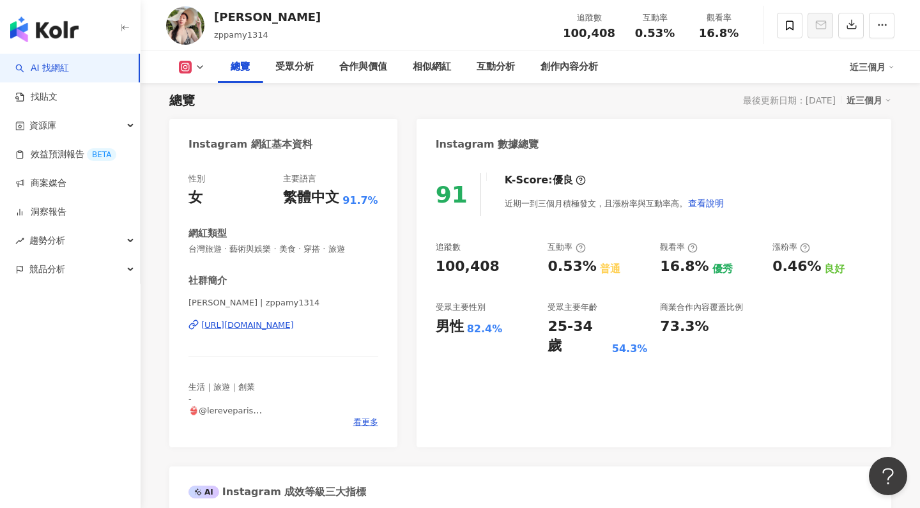
scroll to position [107, 0]
click at [846, 29] on icon "button" at bounding box center [852, 25] width 12 height 12
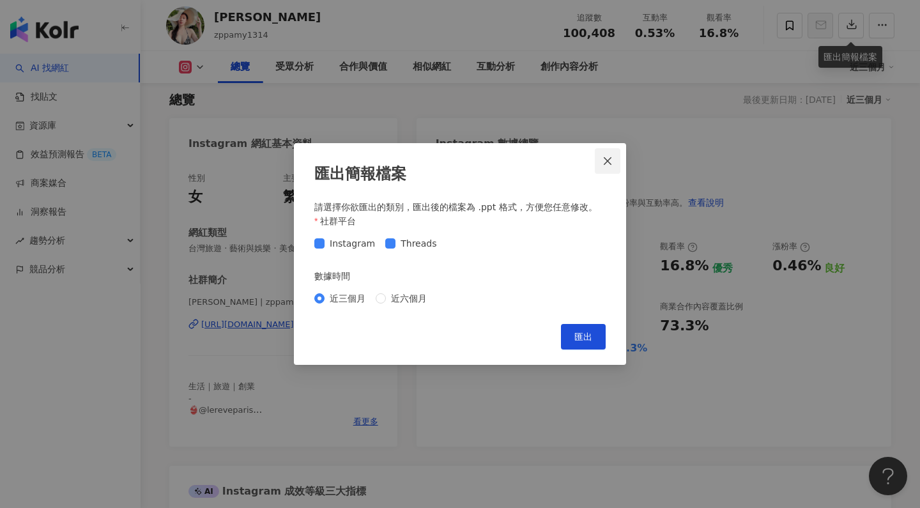
click at [612, 161] on icon "close" at bounding box center [608, 161] width 10 height 10
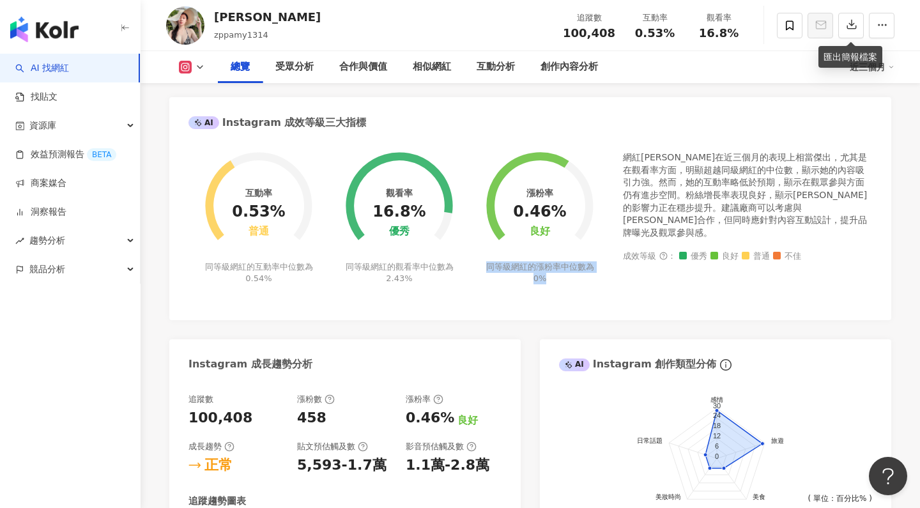
scroll to position [476, 0]
click at [543, 371] on div "AI Instagram 創作類型分佈" at bounding box center [716, 360] width 352 height 42
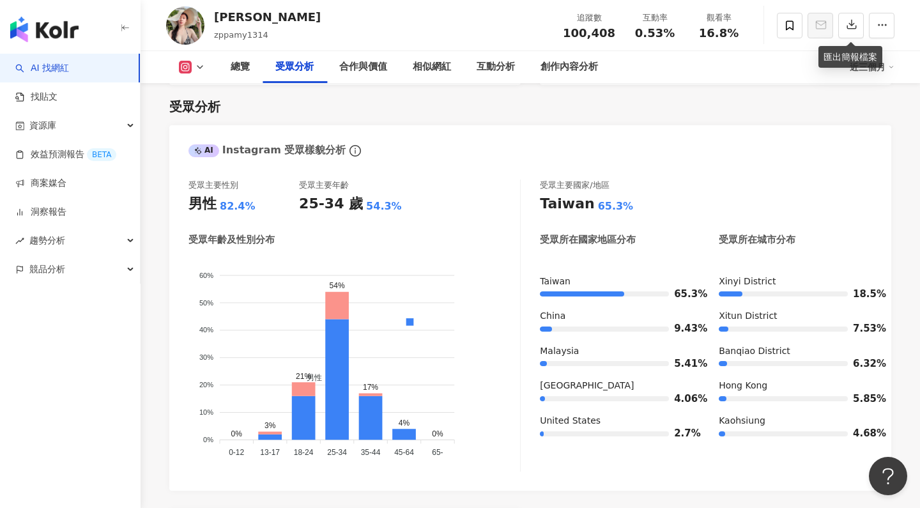
scroll to position [1113, 0]
